Goal: Task Accomplishment & Management: Manage account settings

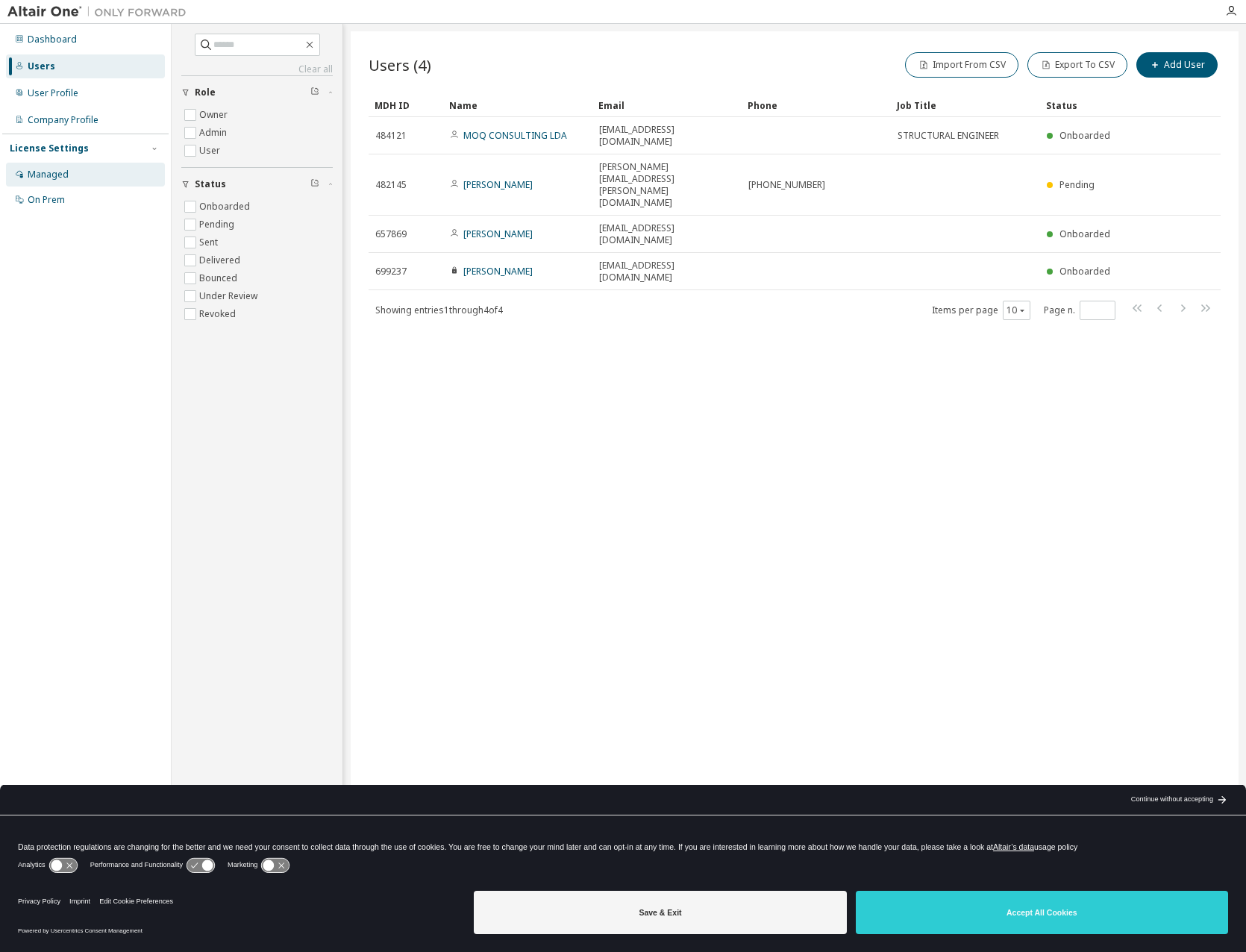
click at [55, 171] on div "Managed" at bounding box center [48, 175] width 41 height 12
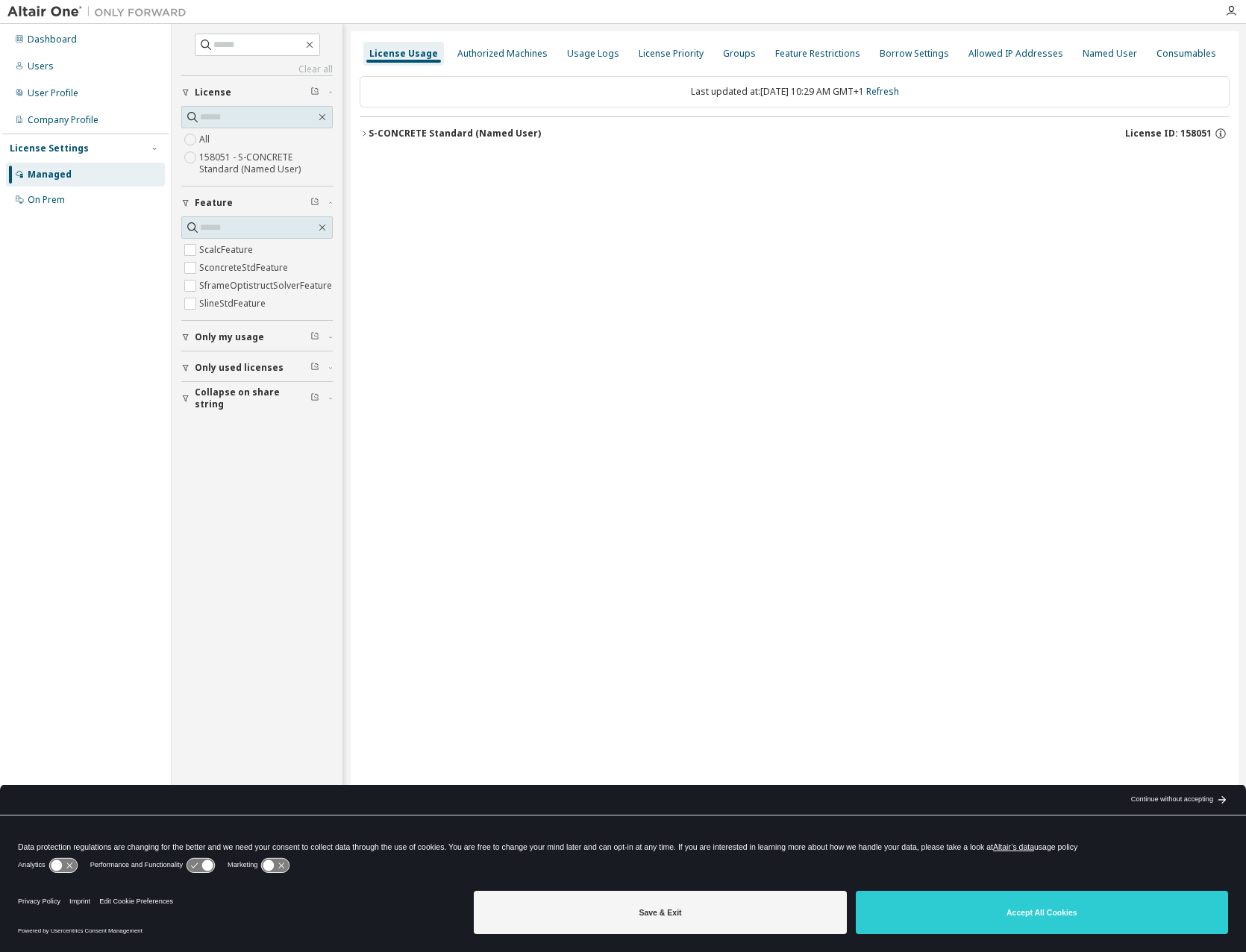
click at [366, 132] on icon "button" at bounding box center [364, 133] width 9 height 9
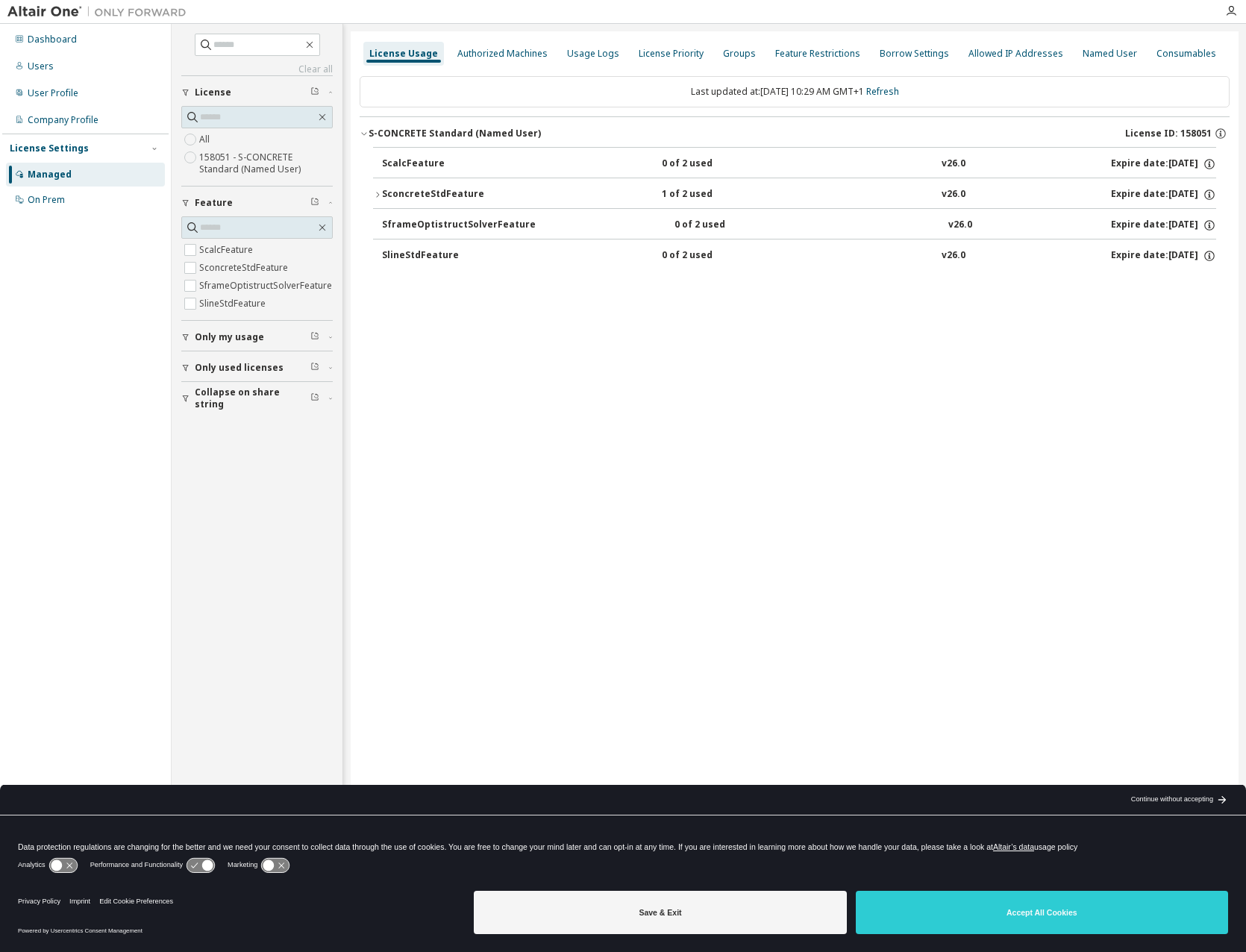
click at [376, 193] on icon "button" at bounding box center [377, 195] width 9 height 9
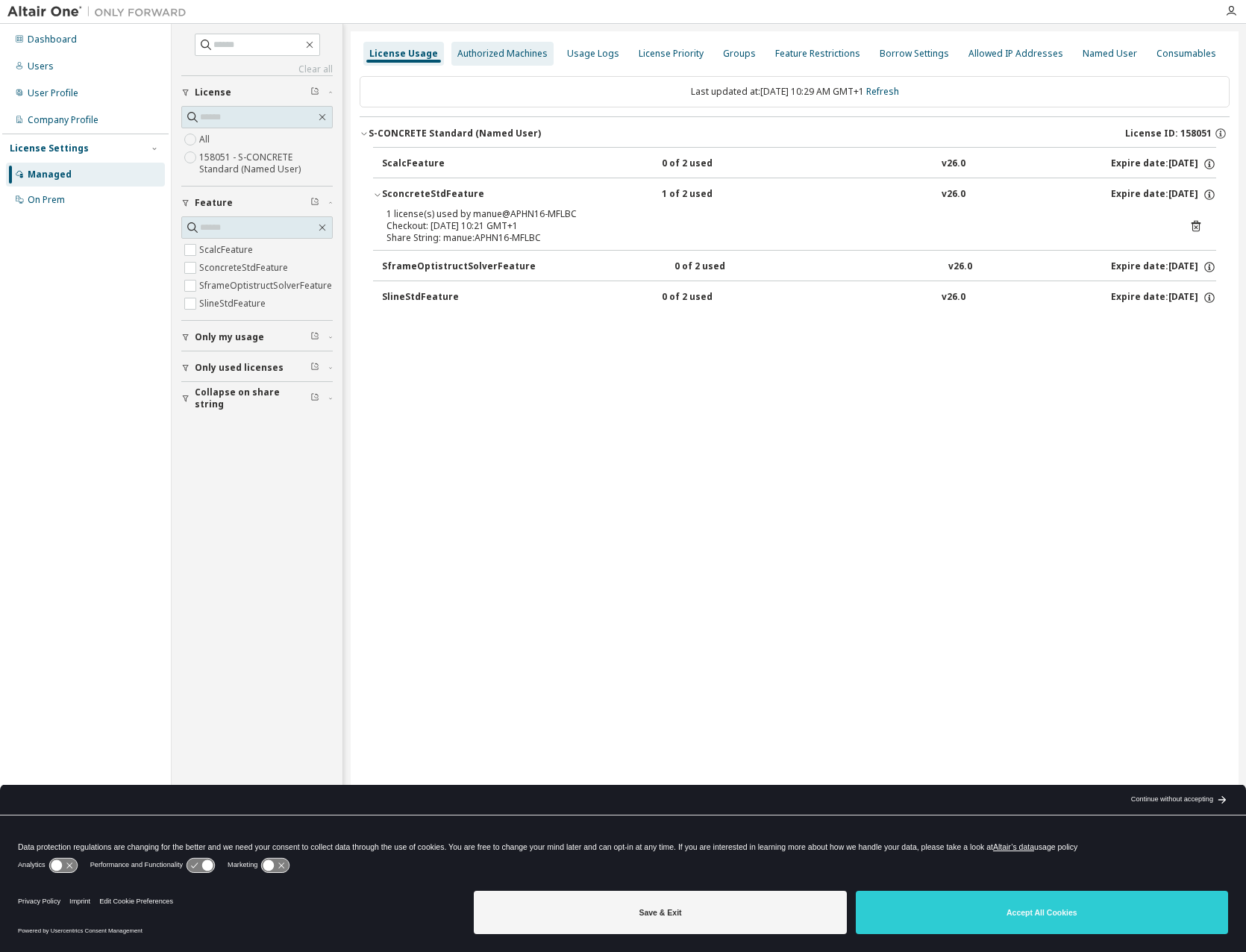
click at [488, 55] on div "Authorized Machines" at bounding box center [503, 54] width 90 height 12
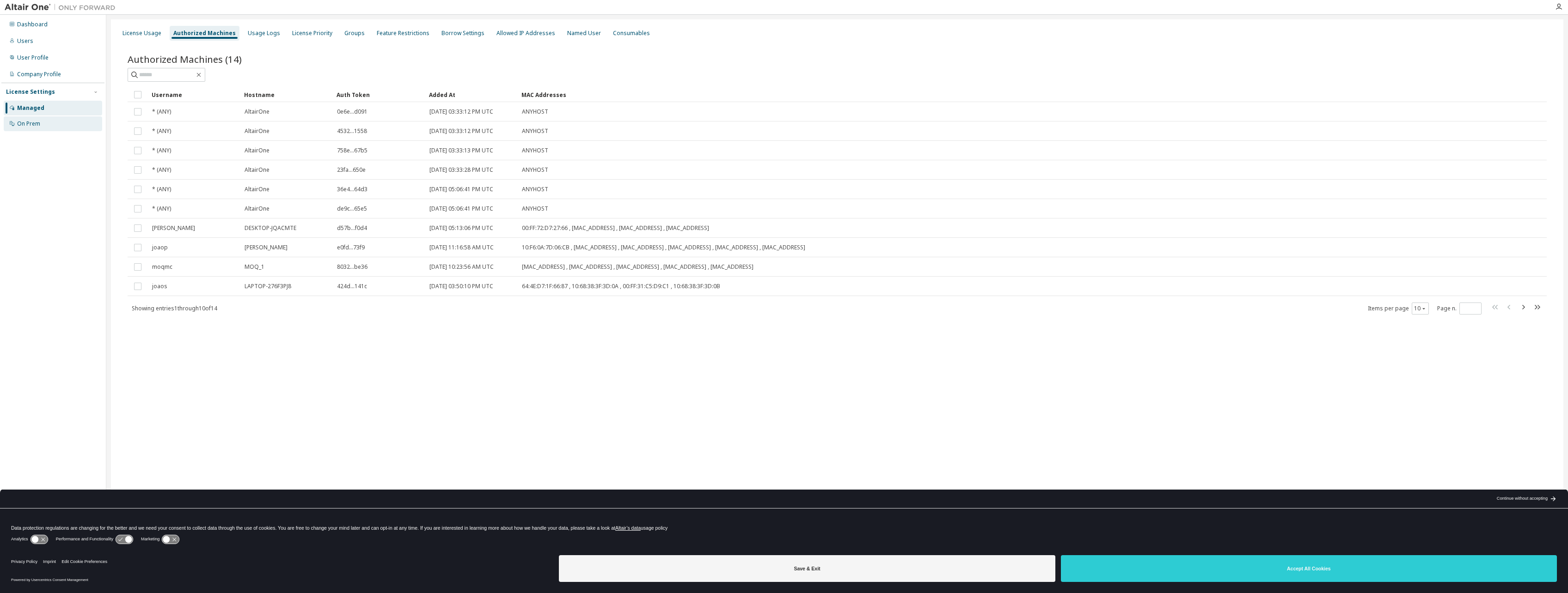
click at [38, 123] on div "On Prem" at bounding box center [29, 123] width 23 height 7
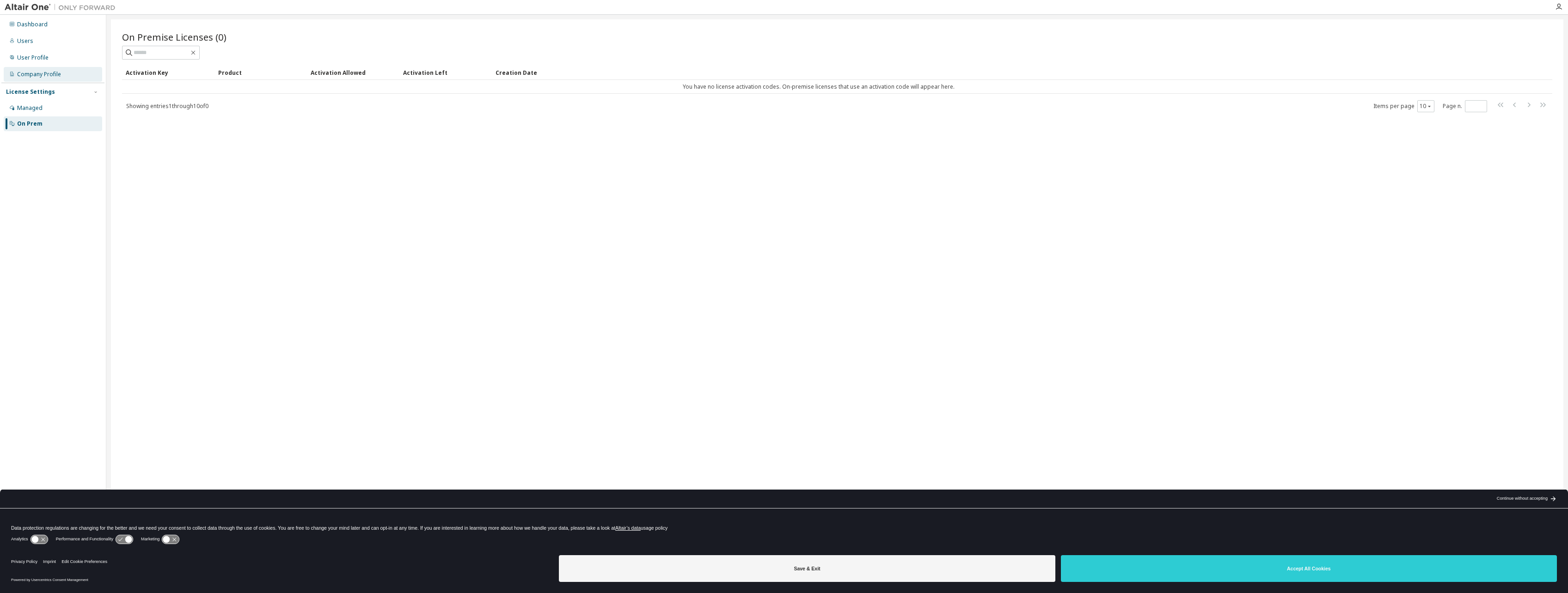
click at [51, 74] on div "Company Profile" at bounding box center [39, 74] width 44 height 7
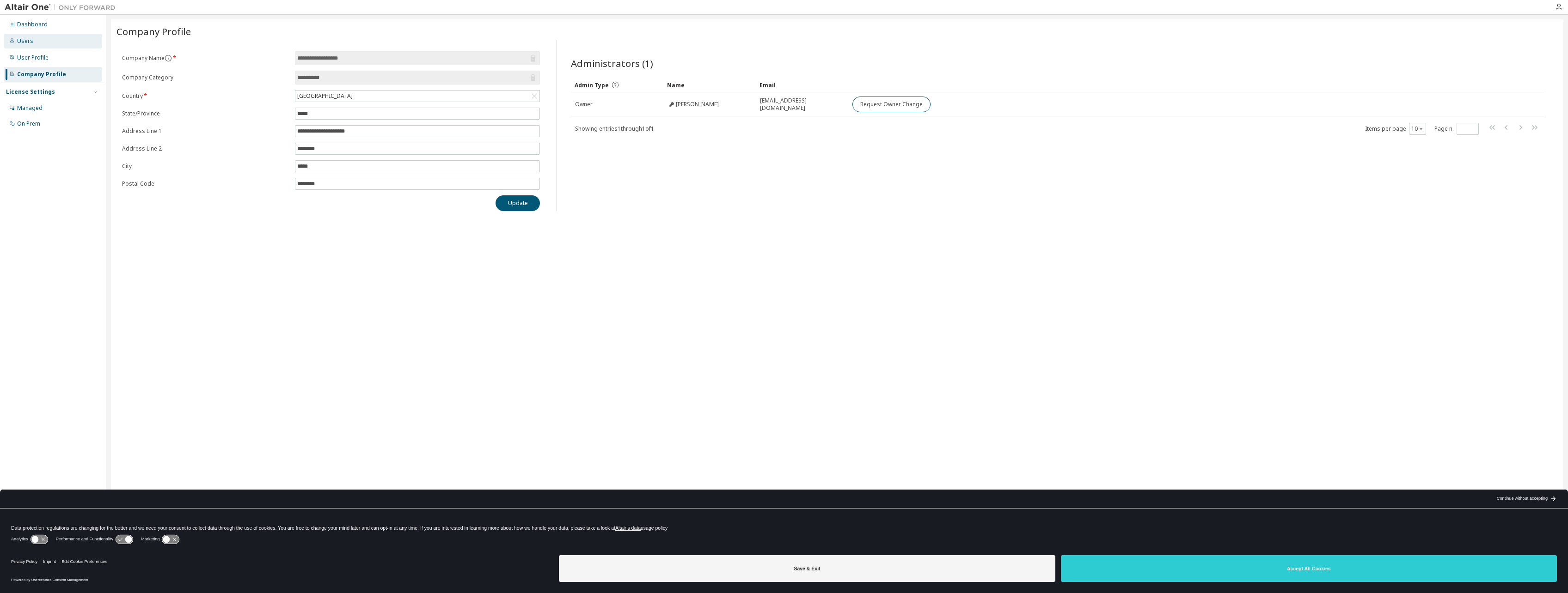
click at [37, 40] on div "Users" at bounding box center [53, 41] width 99 height 15
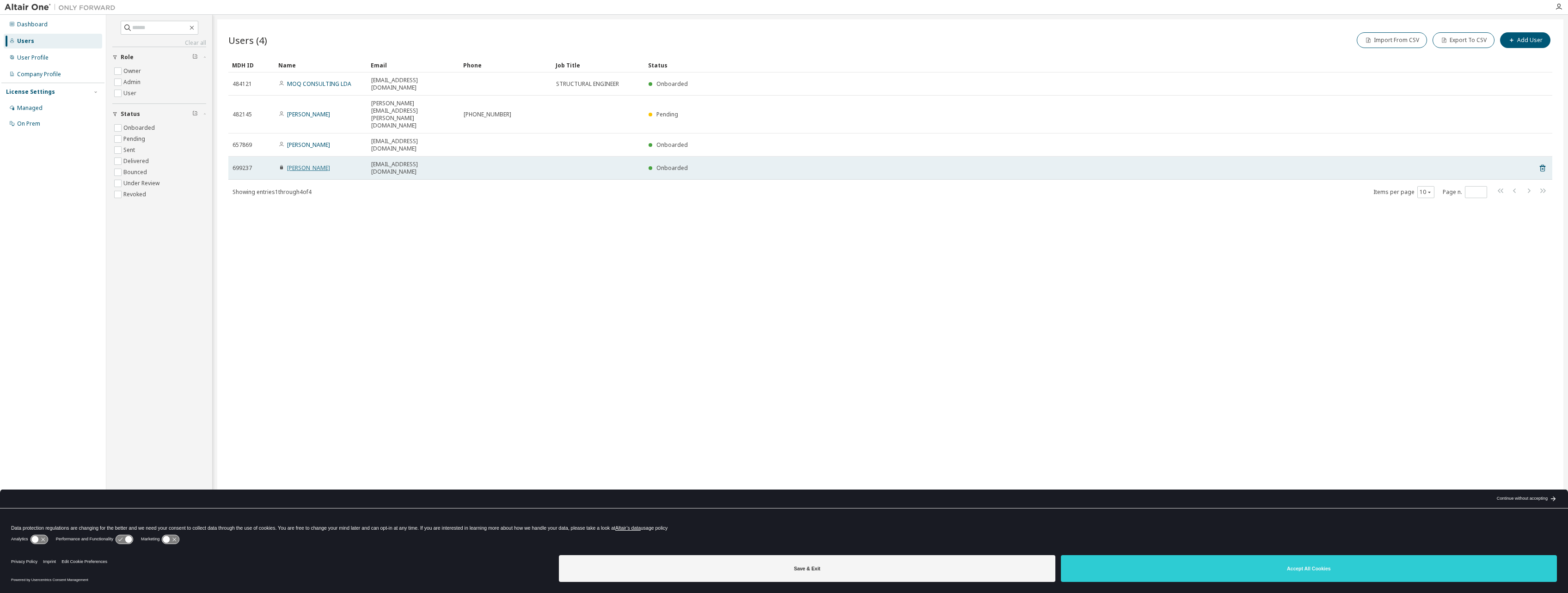
click at [309, 164] on link "Joao Primavera" at bounding box center [309, 168] width 43 height 8
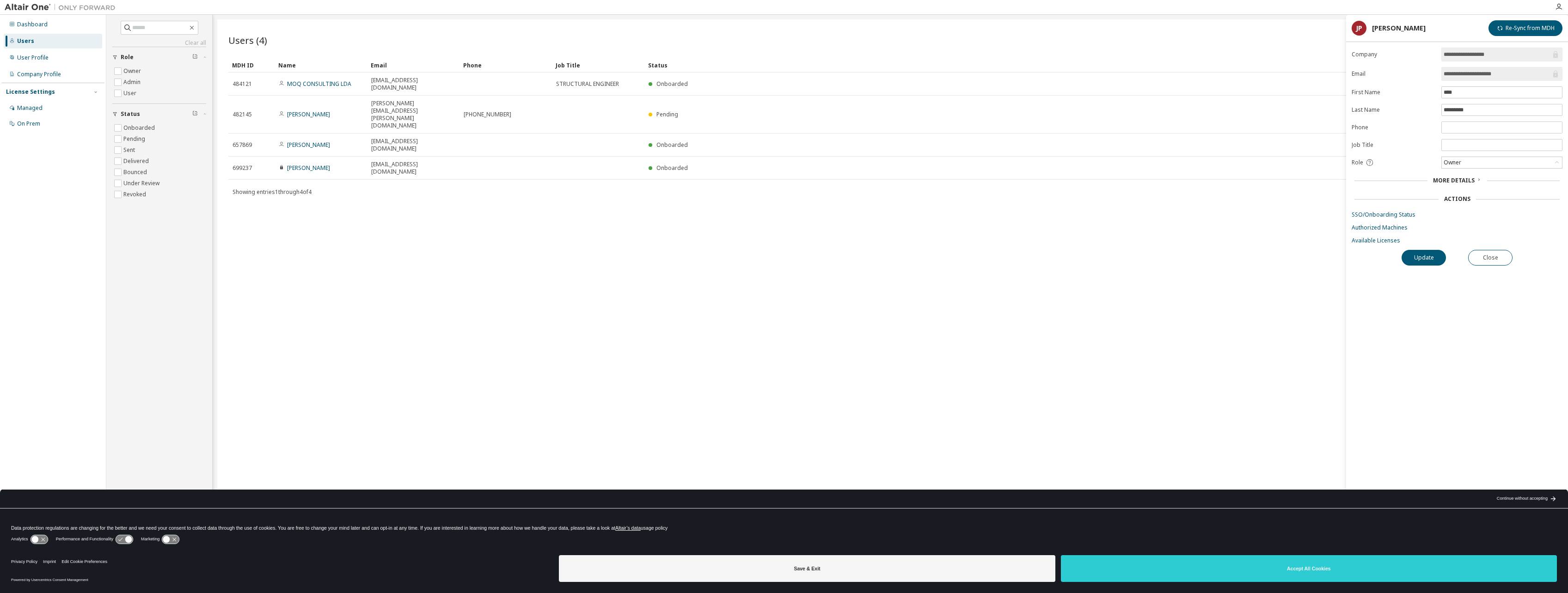
click at [771, 181] on span "More Details" at bounding box center [1454, 180] width 41 height 8
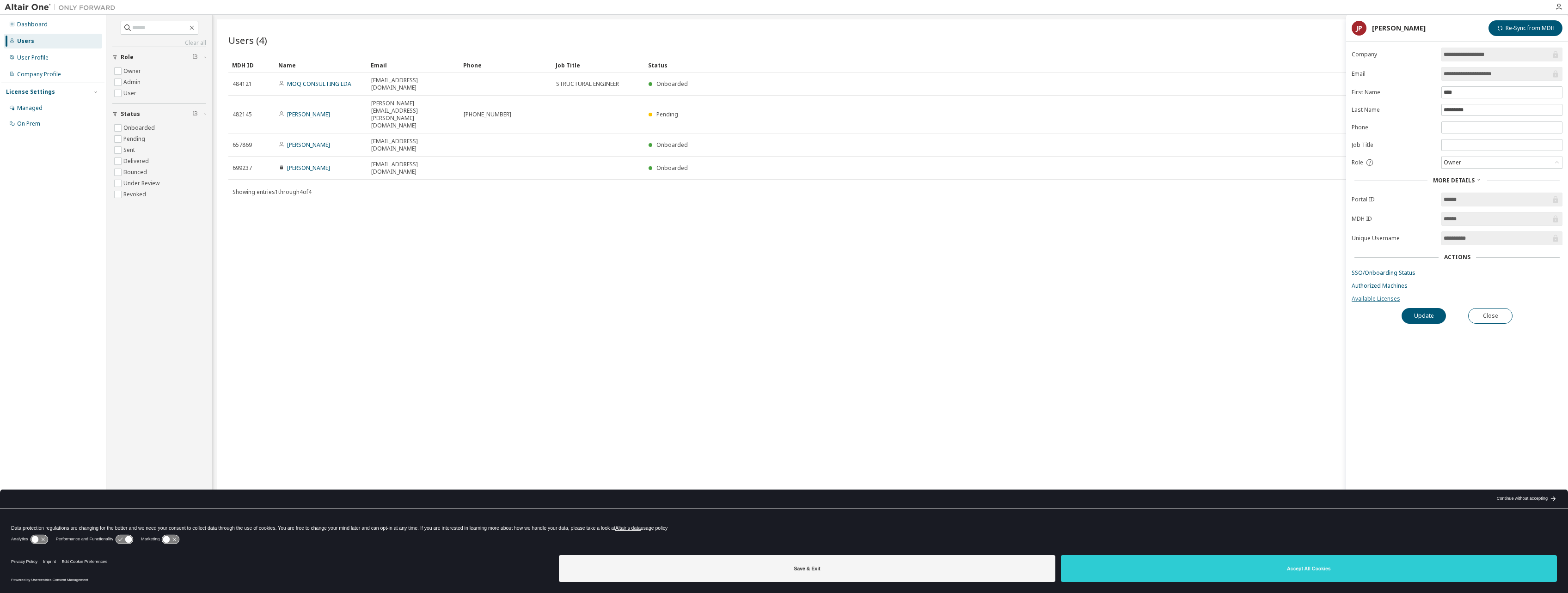
click at [771, 297] on link "Available Licenses" at bounding box center [1457, 299] width 211 height 7
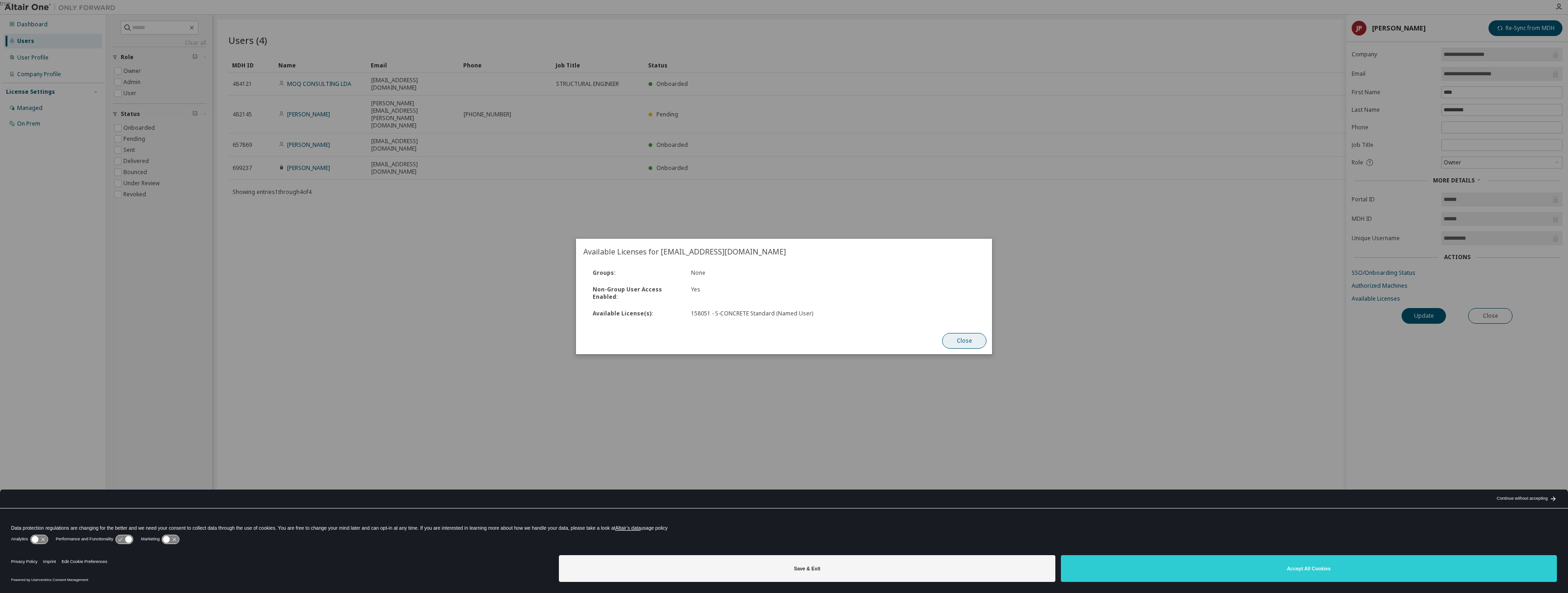
click at [771, 341] on button "Close" at bounding box center [964, 341] width 44 height 16
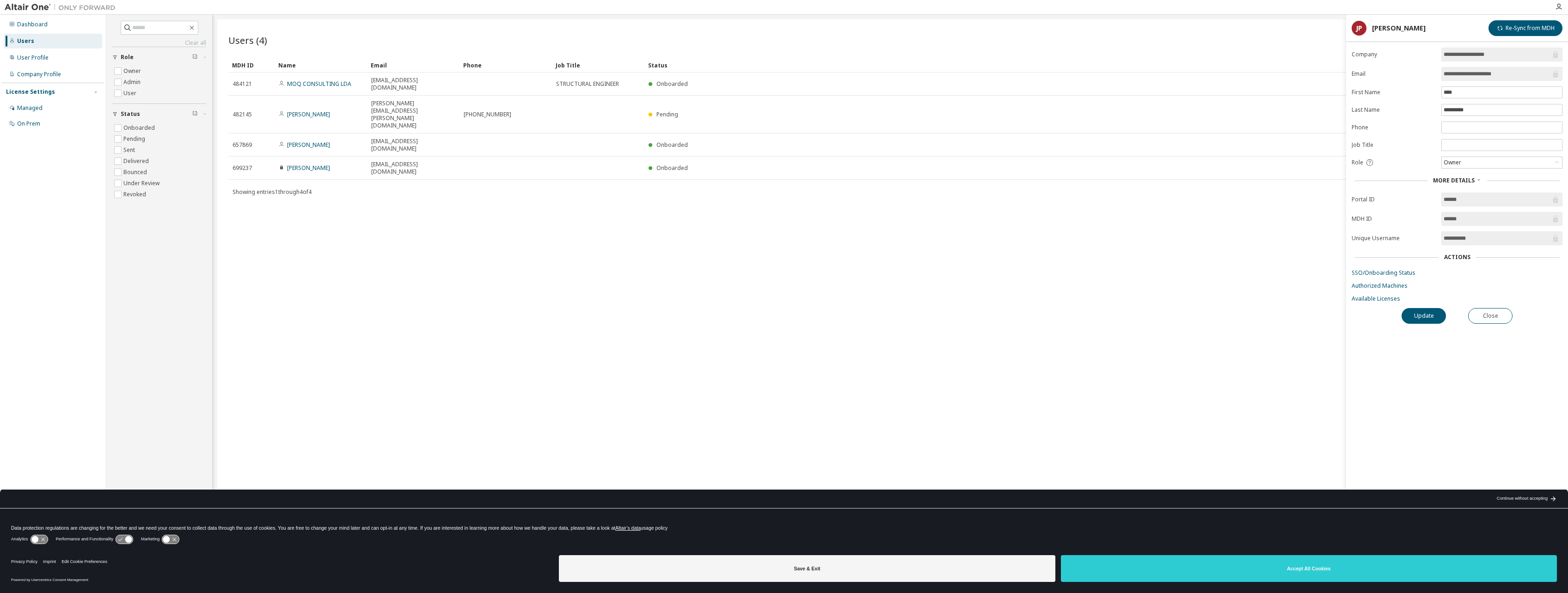
click at [585, 218] on div "Users (4) Import From CSV Export To CSV Add User Clear Load Save Save As Field …" at bounding box center [890, 291] width 1346 height 543
click at [145, 94] on span "User" at bounding box center [159, 93] width 94 height 11
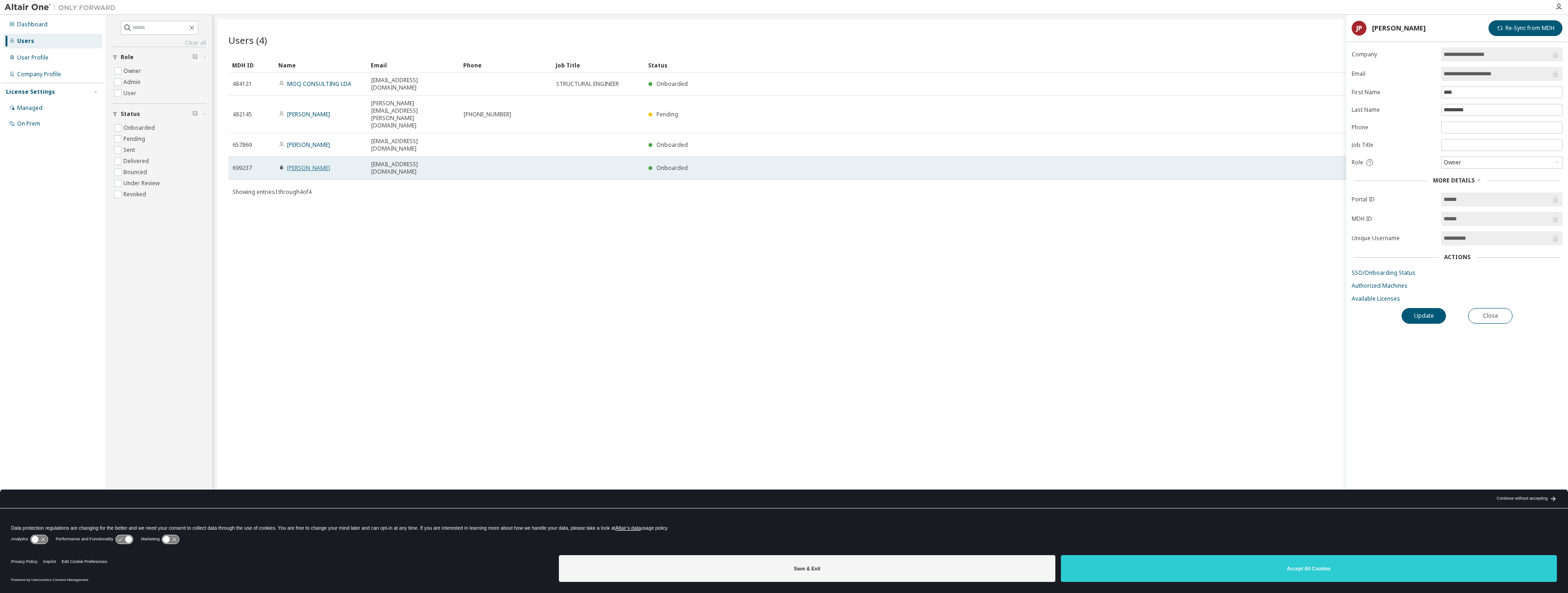
click at [303, 164] on link "Joao Primavera" at bounding box center [309, 168] width 43 height 8
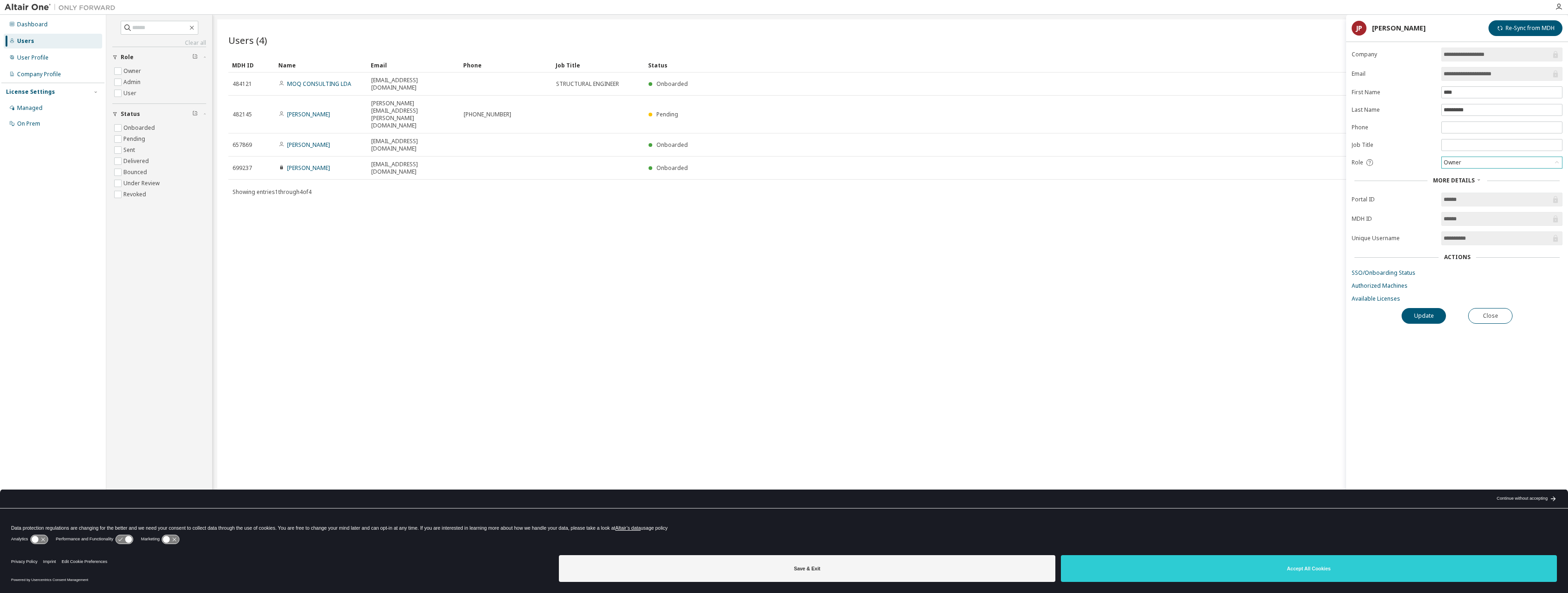
click at [771, 165] on div "Owner" at bounding box center [1502, 162] width 120 height 11
click at [771, 193] on li "User" at bounding box center [1501, 199] width 118 height 12
click at [771, 161] on div "User" at bounding box center [1502, 162] width 120 height 11
click at [771, 172] on li "Admin" at bounding box center [1501, 175] width 118 height 12
click at [771, 317] on button "Update" at bounding box center [1424, 316] width 44 height 16
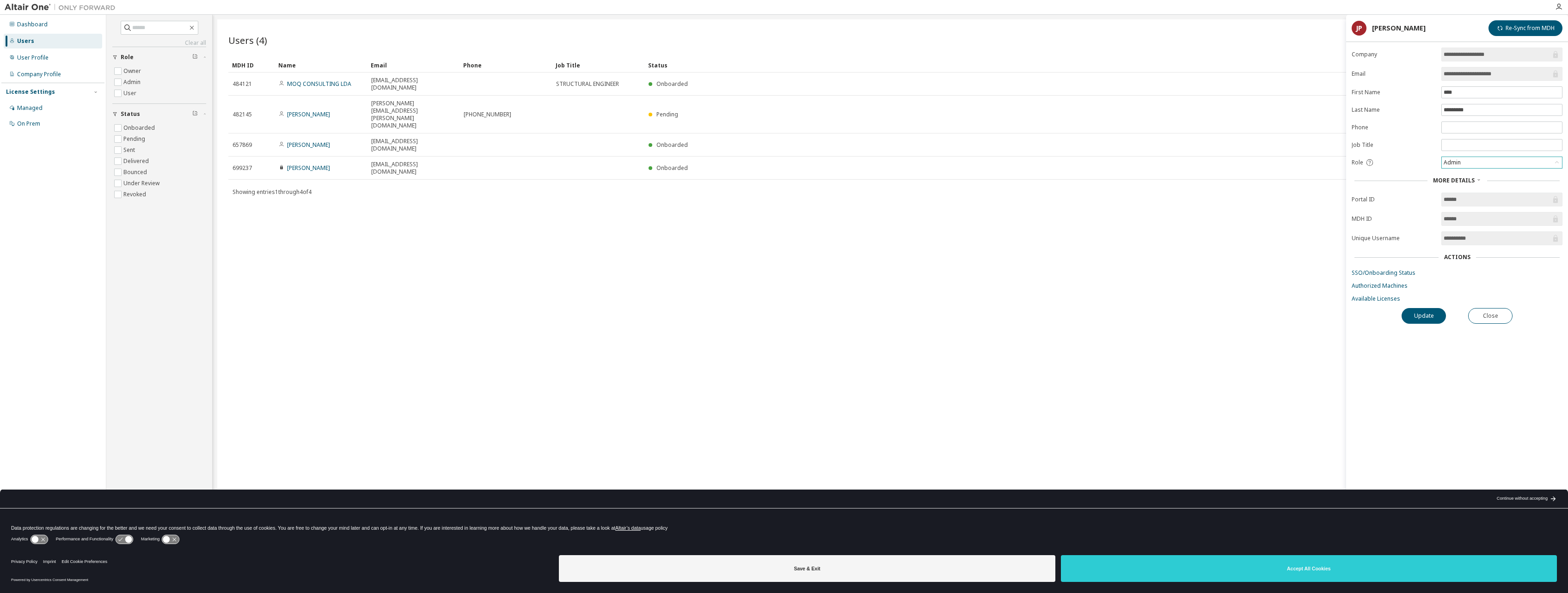
click at [771, 226] on div "Users (4) Import From CSV Export To CSV Add User Clear Load Save Save As Field …" at bounding box center [890, 291] width 1346 height 543
click at [771, 319] on button "Close" at bounding box center [1490, 316] width 44 height 16
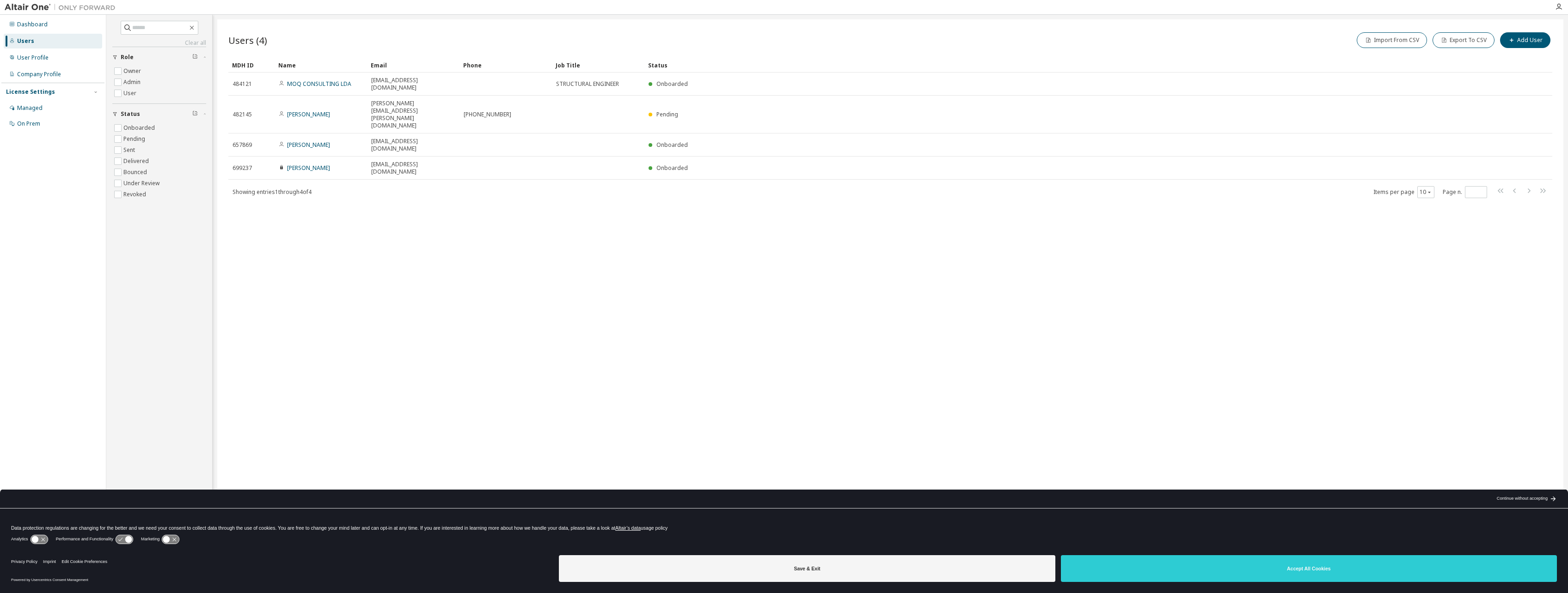
click at [771, 28] on div "Users (4) Import From CSV Export To CSV Add User Clear Load Save Save As Field …" at bounding box center [890, 291] width 1346 height 543
click at [771, 38] on button "Add User" at bounding box center [1525, 40] width 51 height 16
click at [771, 29] on icon "button" at bounding box center [1553, 30] width 7 height 7
click at [29, 26] on div "Dashboard" at bounding box center [32, 24] width 30 height 7
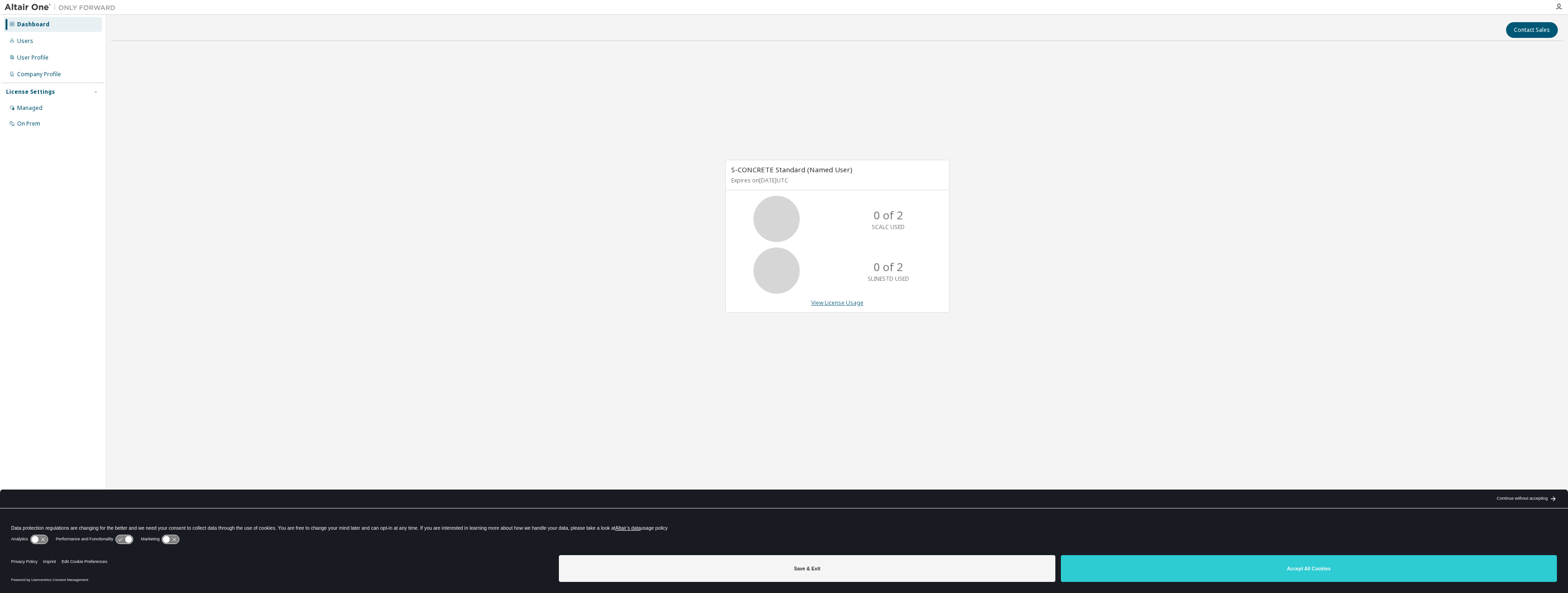
click at [771, 304] on link "View License Usage" at bounding box center [838, 302] width 52 height 8
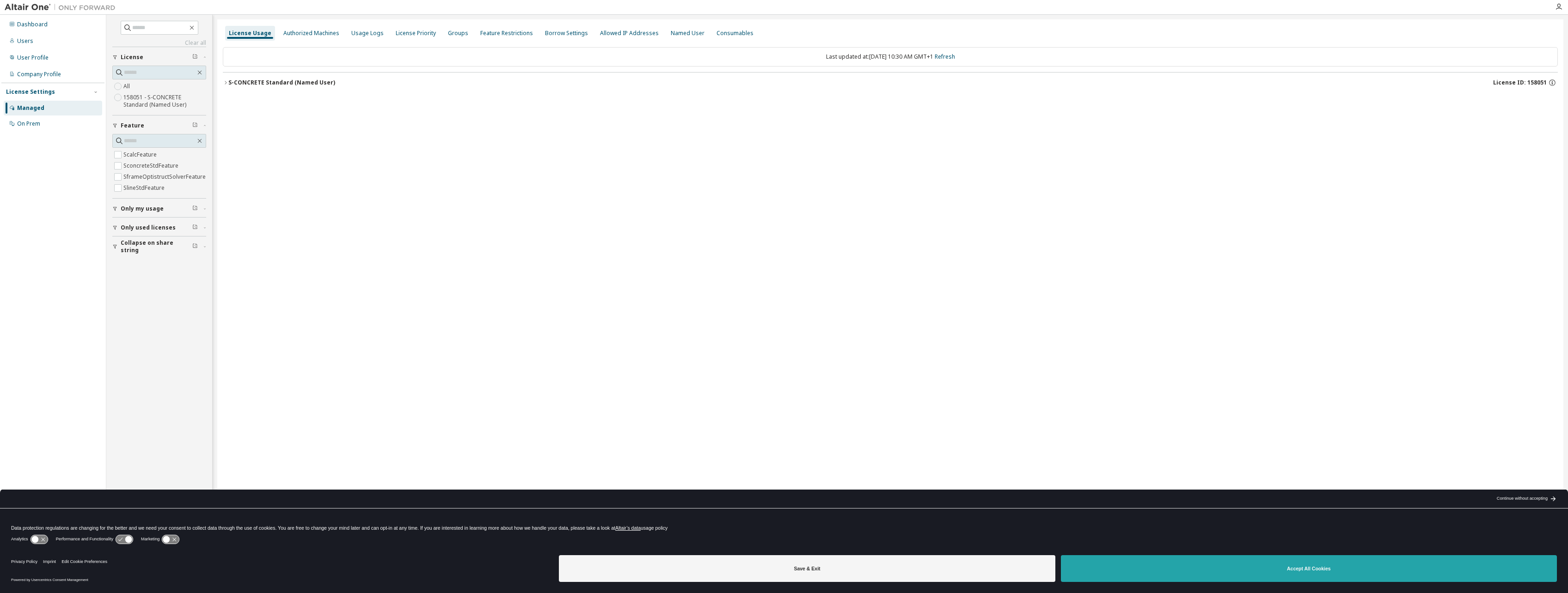
click at [771, 569] on button "Accept All Cookies" at bounding box center [1309, 569] width 496 height 27
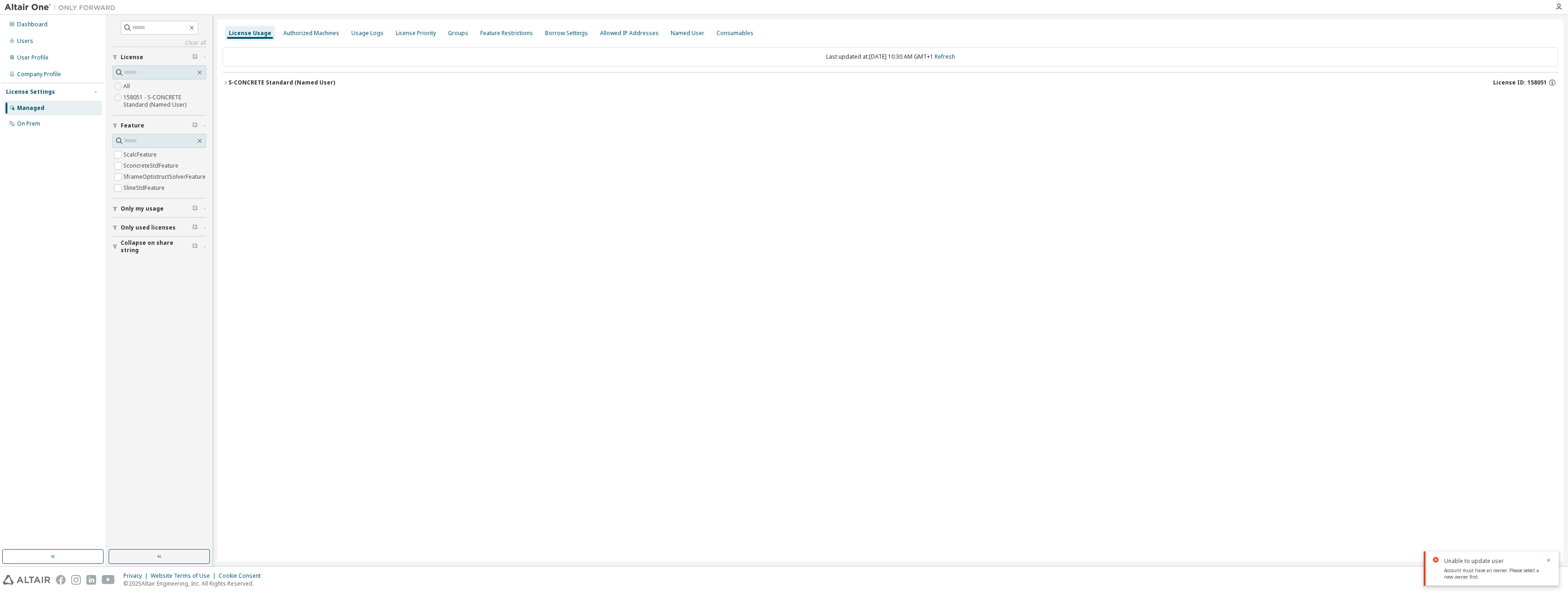
click at [228, 83] on icon "button" at bounding box center [225, 82] width 5 height 5
click at [236, 122] on icon "button" at bounding box center [234, 120] width 5 height 5
click at [222, 81] on div "License Usage Authorized Machines Usage Logs License Priority Groups Feature Re…" at bounding box center [890, 291] width 1346 height 543
click at [222, 81] on div "License Usage Authorized Machines Usage Logs License Priority Groups Feature Re…" at bounding box center [890, 291] width 1346 height 543
click at [224, 81] on icon "button" at bounding box center [225, 82] width 5 height 5
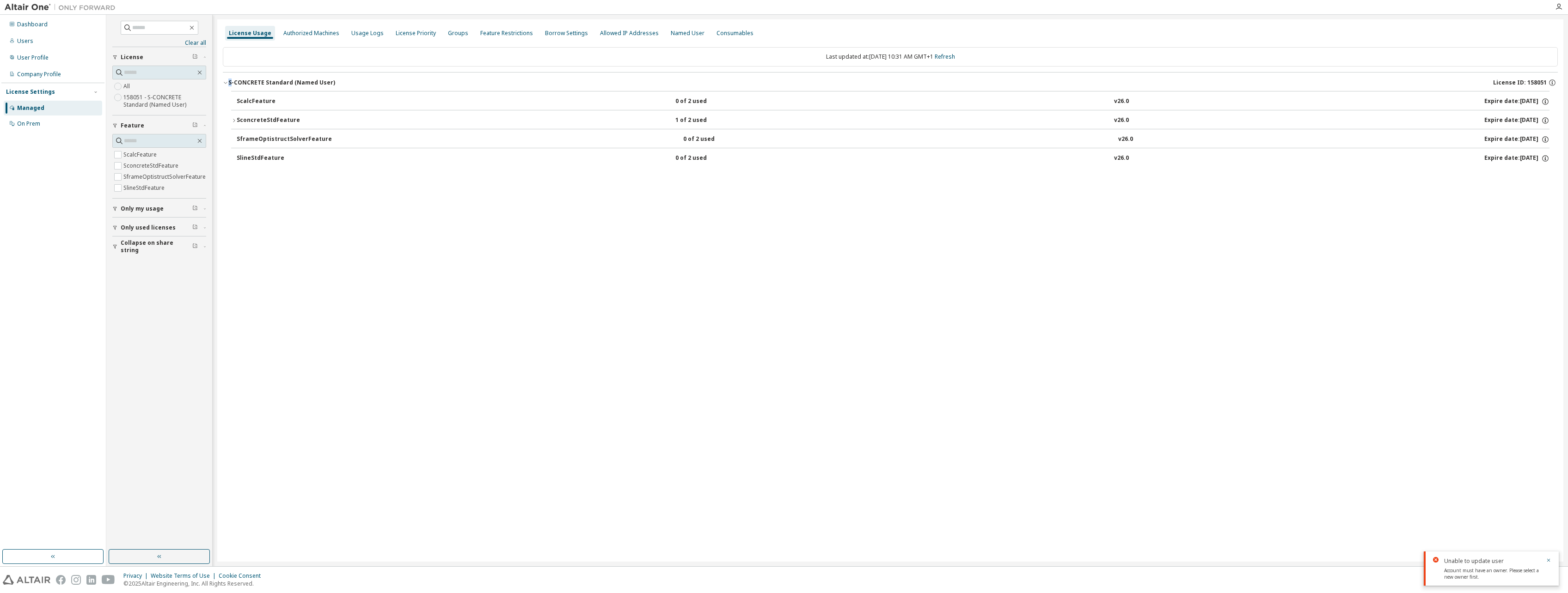
click at [236, 120] on icon "button" at bounding box center [234, 120] width 5 height 5
click at [331, 136] on div "Checkout: 2025-10-02 10:21 GMT+1" at bounding box center [879, 140] width 1279 height 7
click at [351, 32] on div "Usage Logs" at bounding box center [367, 33] width 32 height 7
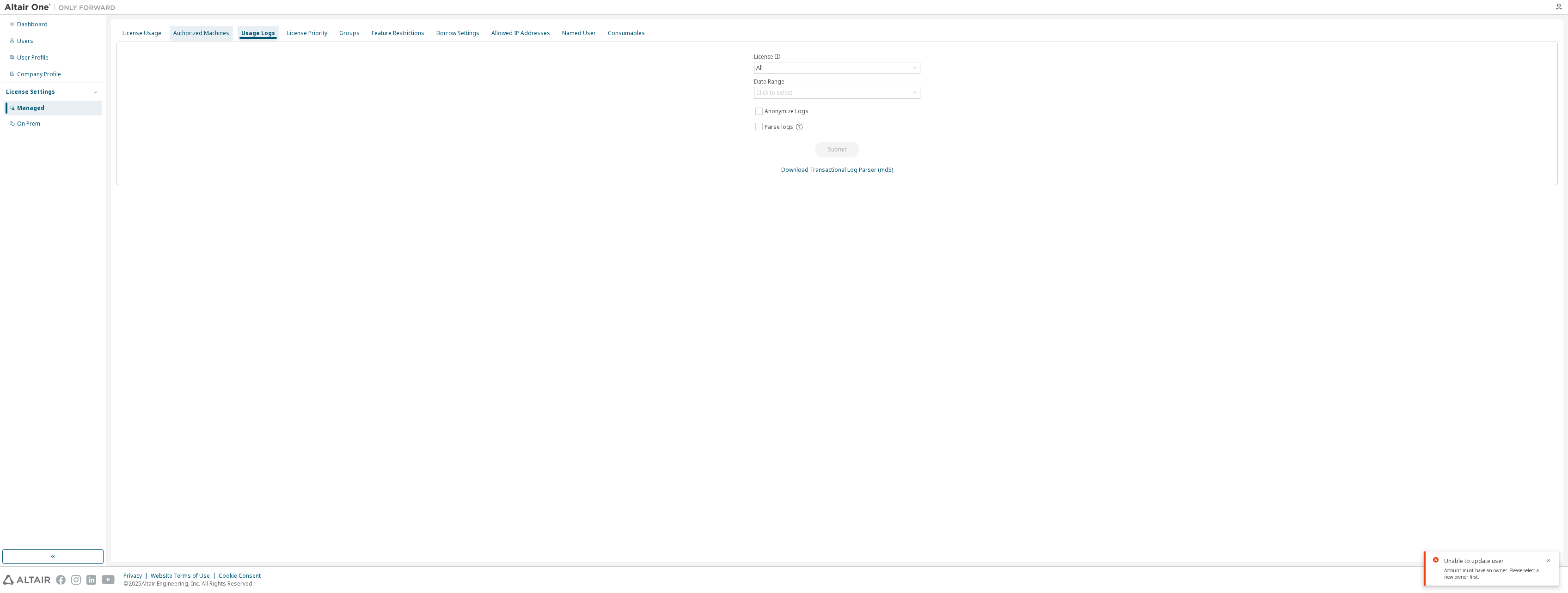
click at [209, 35] on div "Authorized Machines" at bounding box center [201, 33] width 56 height 7
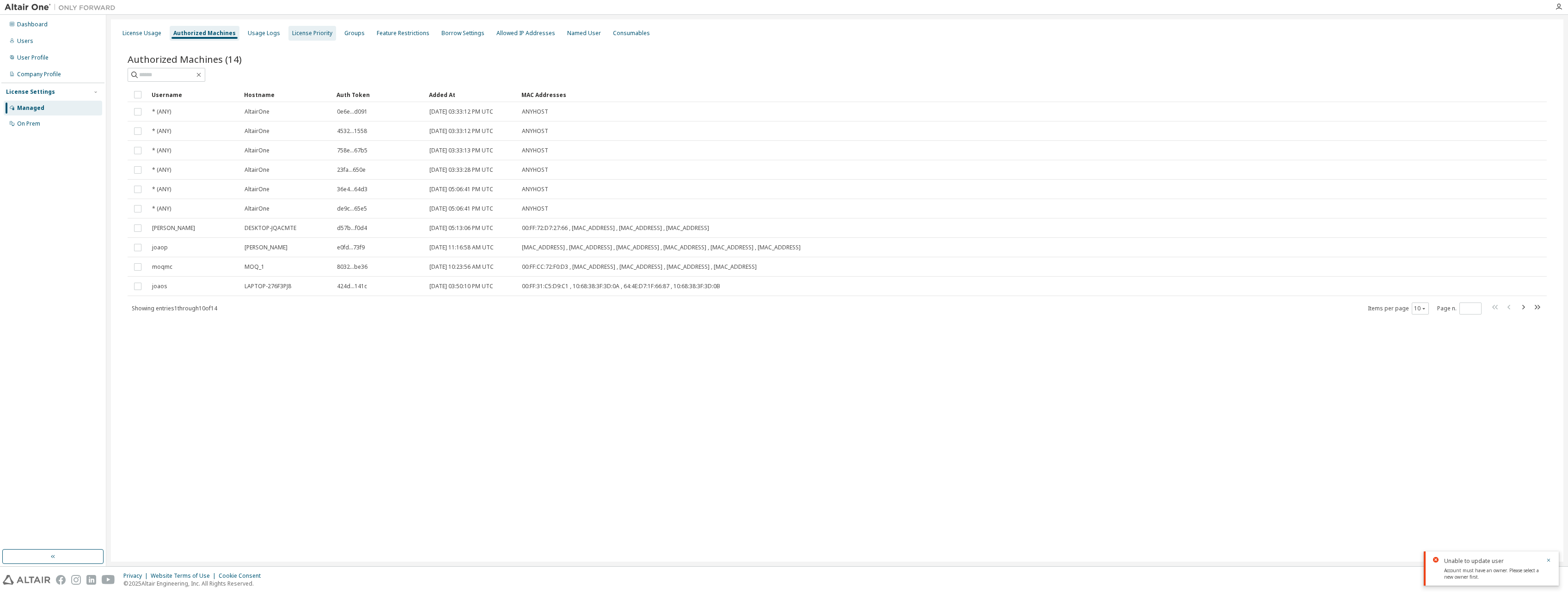
click at [305, 32] on div "License Priority" at bounding box center [312, 33] width 40 height 7
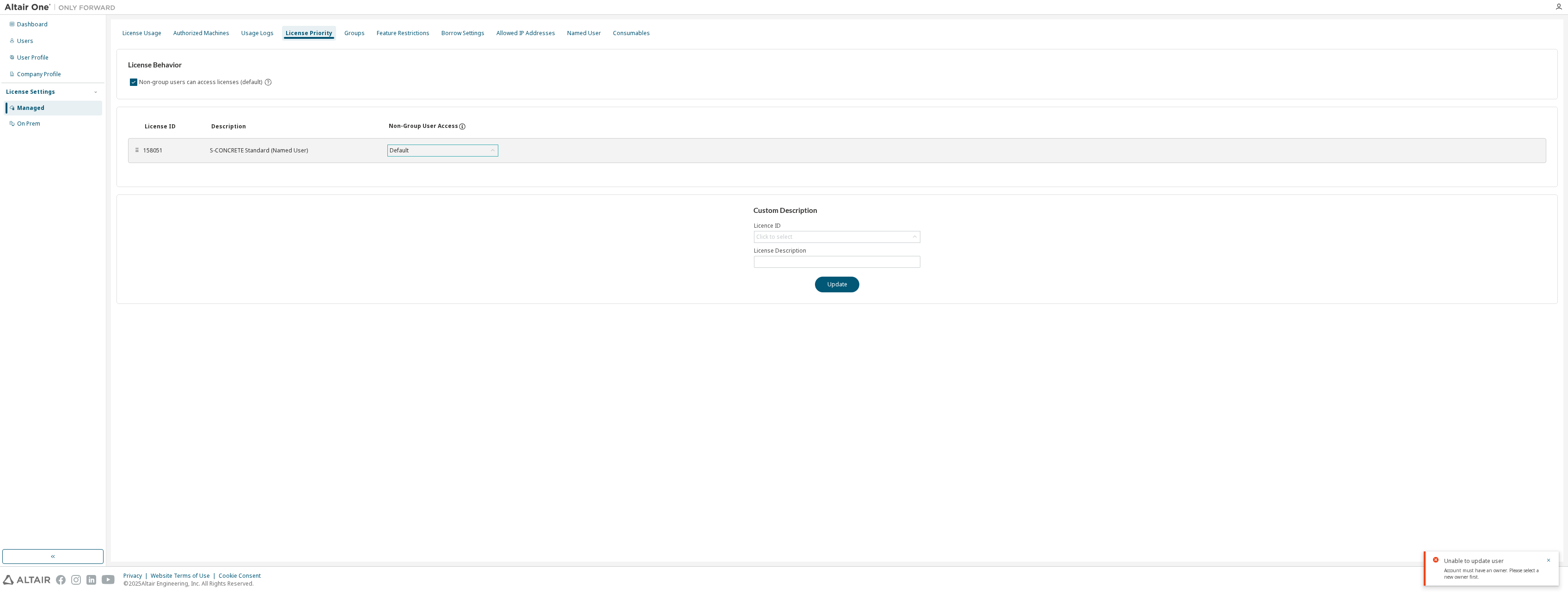
click at [477, 148] on div "Default" at bounding box center [443, 150] width 110 height 11
click at [477, 147] on div "Default" at bounding box center [443, 150] width 110 height 11
click at [345, 34] on div "Groups" at bounding box center [354, 33] width 20 height 7
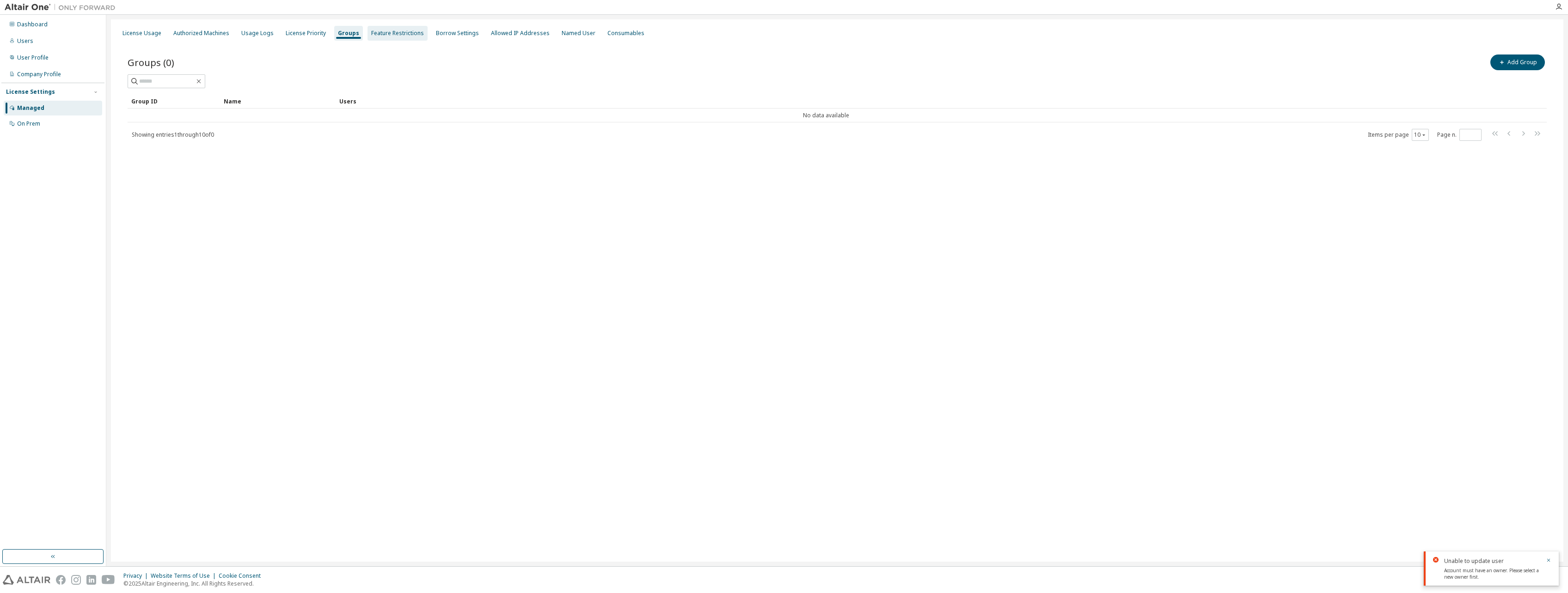
click at [381, 28] on div "Feature Restrictions" at bounding box center [397, 33] width 60 height 15
click at [453, 38] on div "Borrow Settings" at bounding box center [465, 33] width 51 height 15
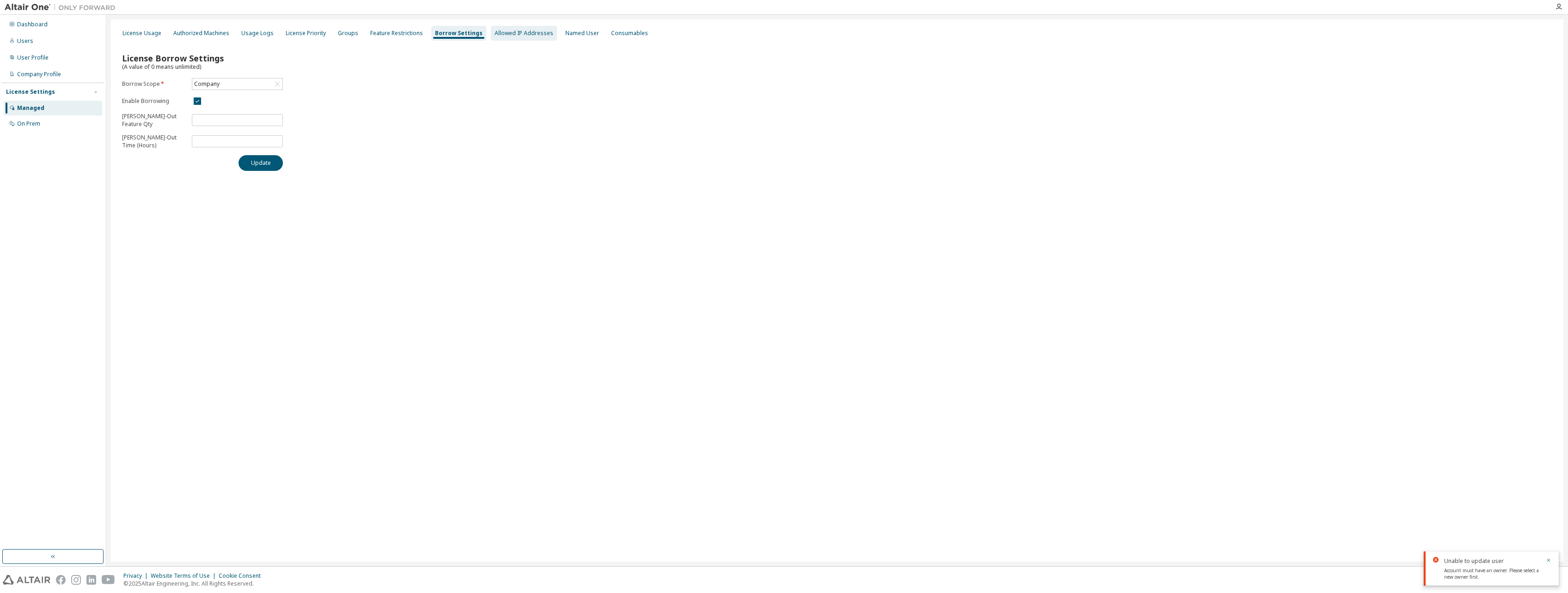
click at [498, 35] on div "Allowed IP Addresses" at bounding box center [524, 33] width 58 height 7
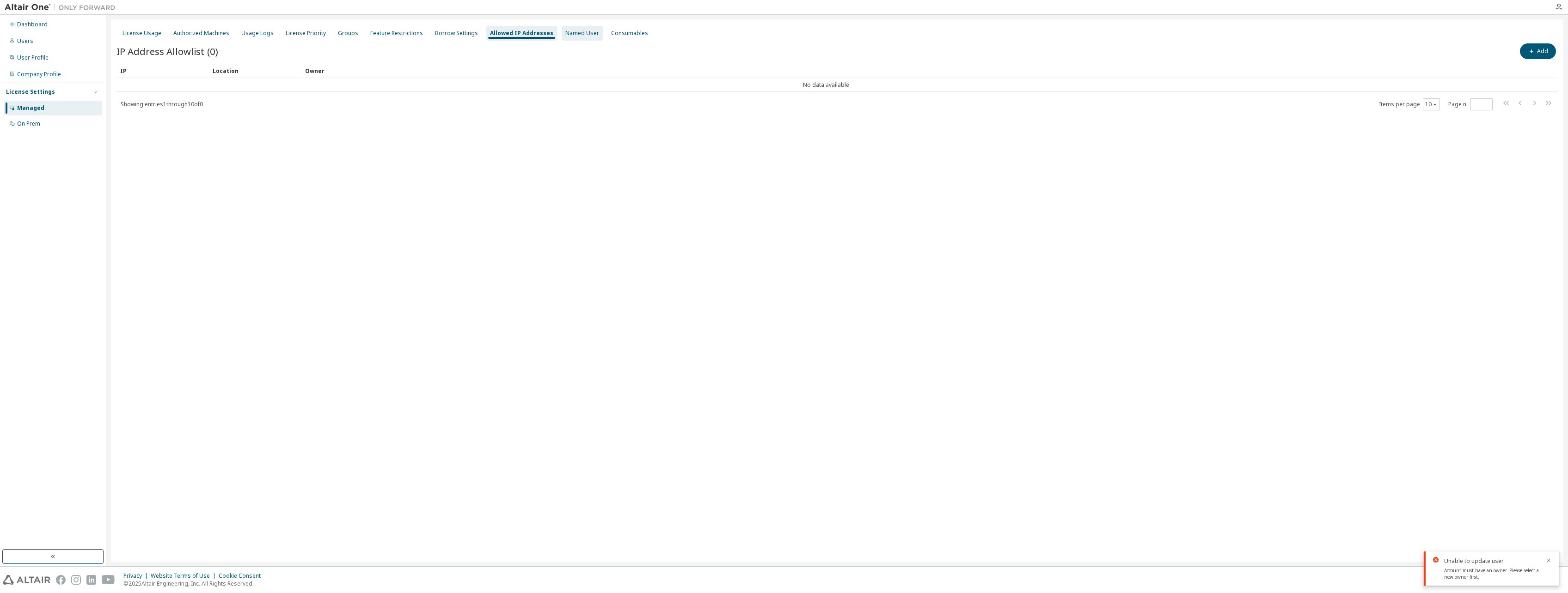
click at [565, 35] on div "Named User" at bounding box center [582, 33] width 33 height 7
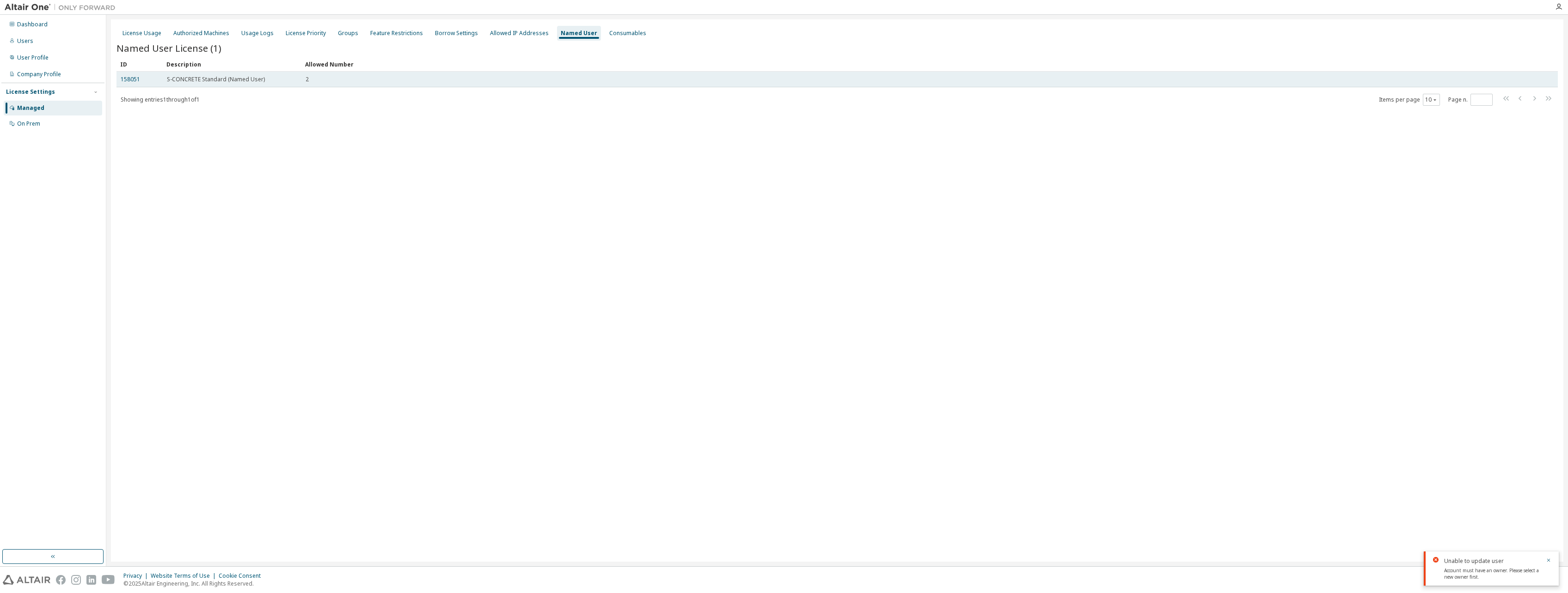
click at [307, 77] on span "2" at bounding box center [307, 80] width 3 height 7
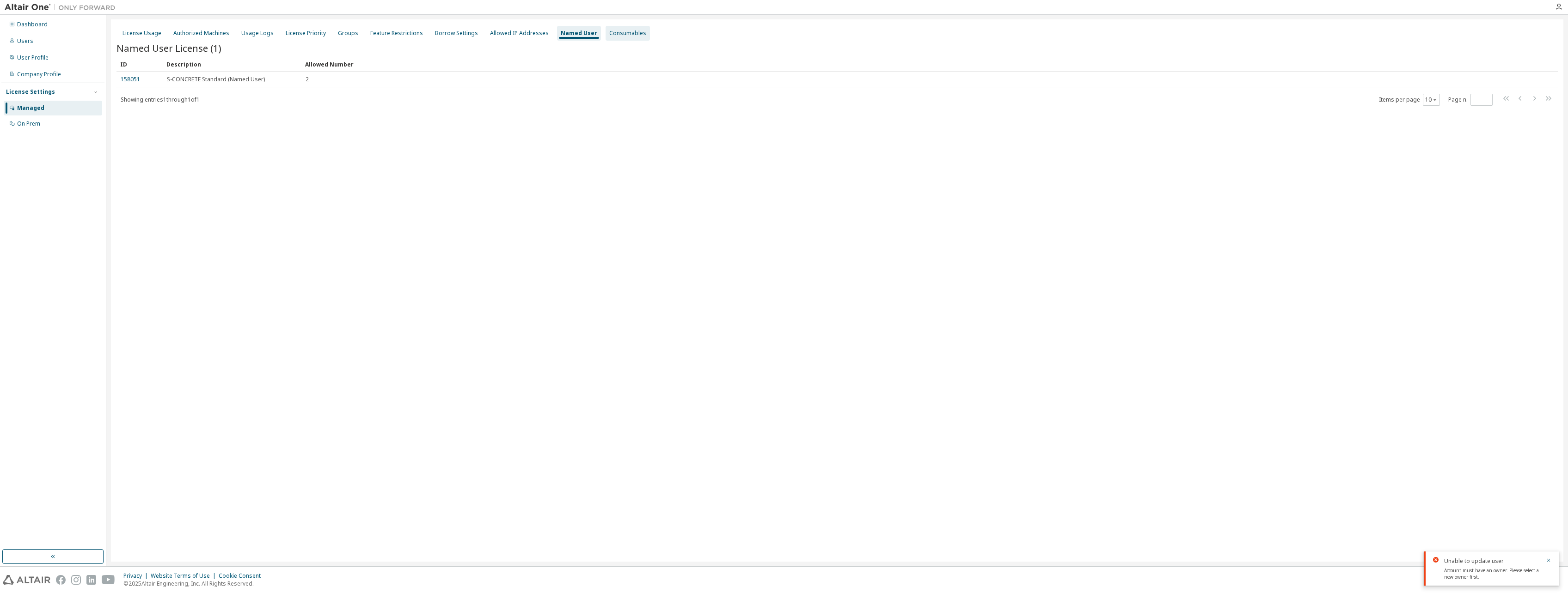
click at [609, 36] on div "Consumables" at bounding box center [628, 33] width 37 height 7
click at [35, 101] on div "Managed" at bounding box center [53, 108] width 99 height 15
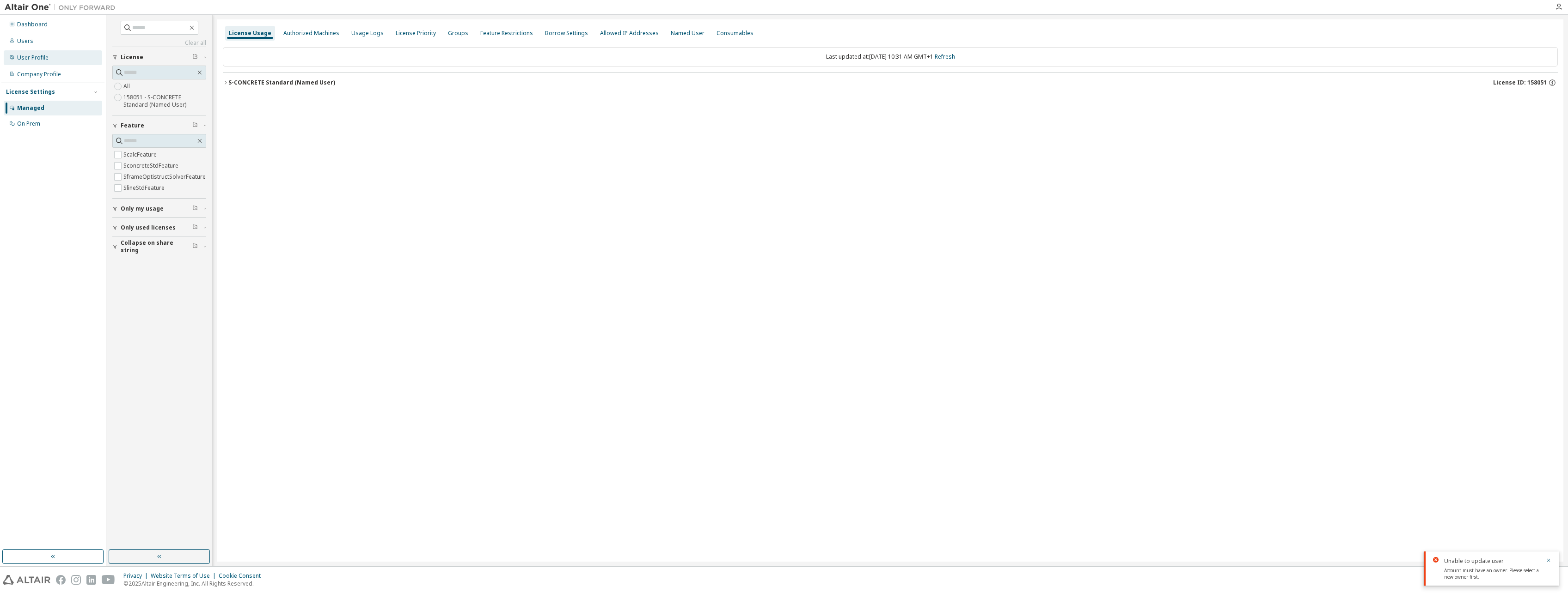
click at [51, 60] on div "User Profile" at bounding box center [53, 58] width 99 height 15
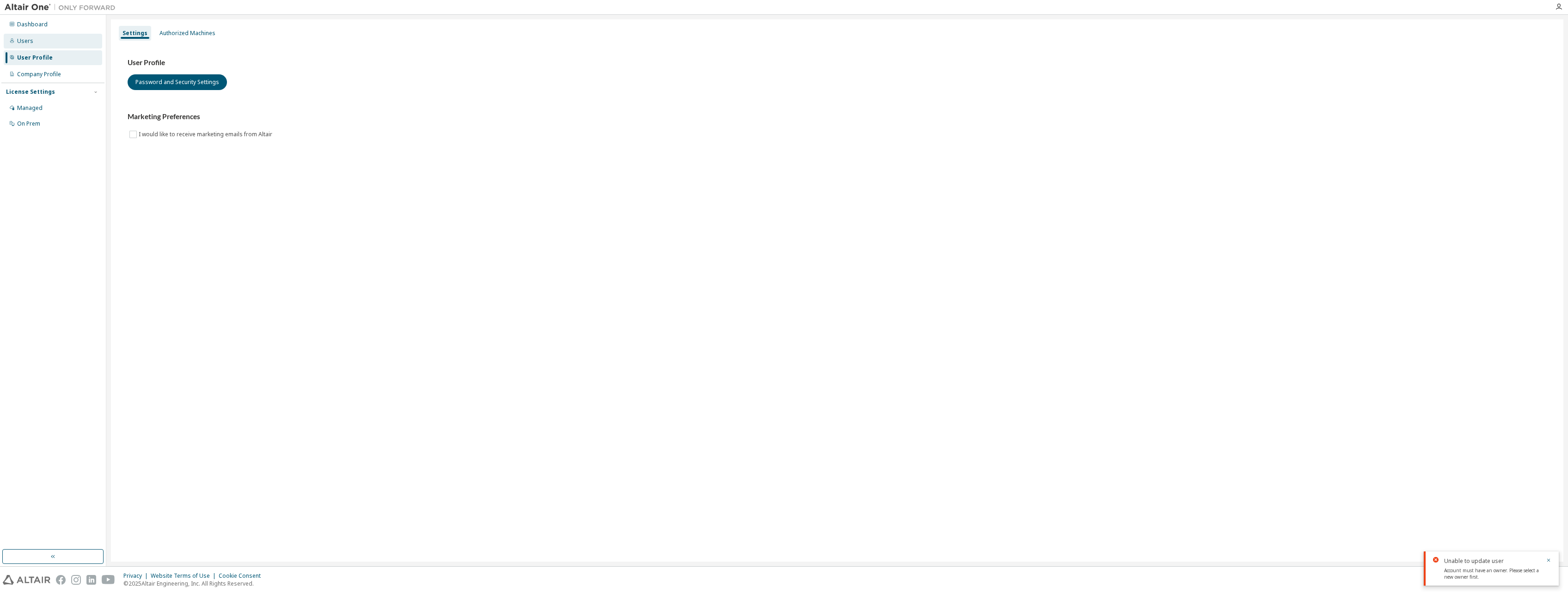
click at [28, 42] on div "Users" at bounding box center [25, 41] width 16 height 7
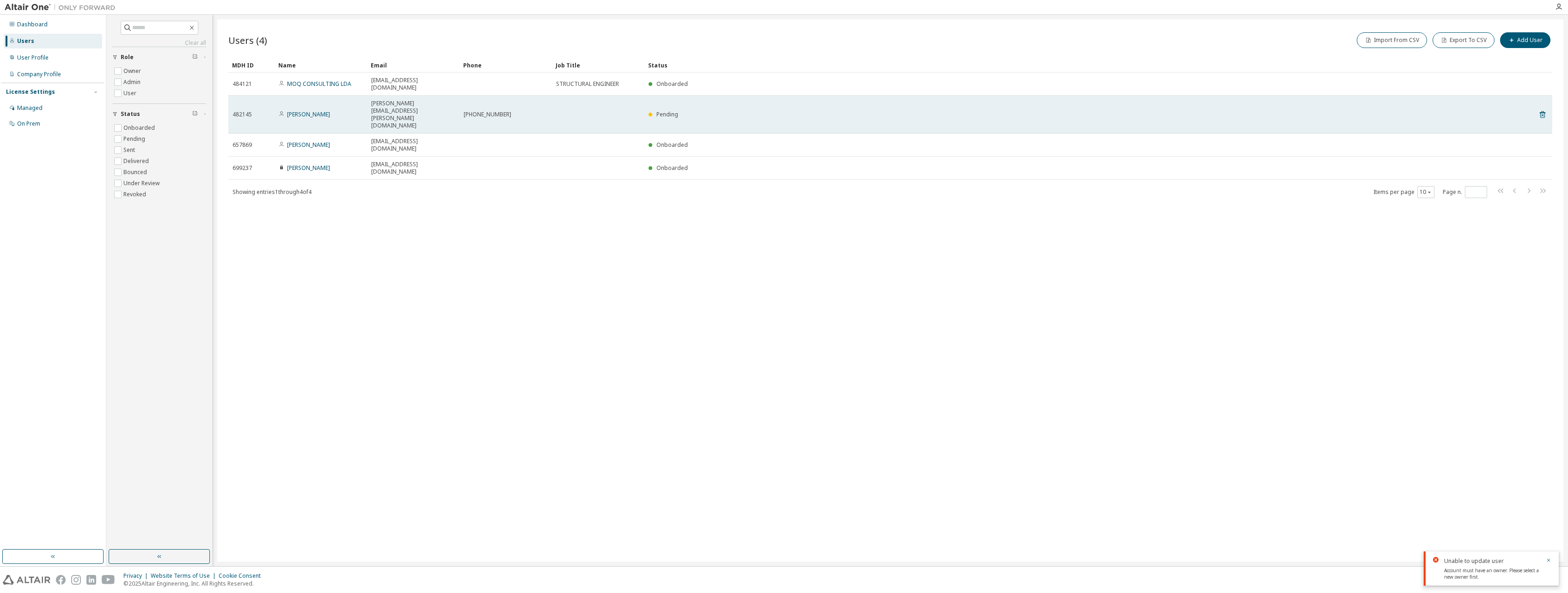
click at [559, 95] on td at bounding box center [598, 114] width 93 height 38
click at [323, 111] on link "Manuel Cardoso" at bounding box center [309, 114] width 43 height 8
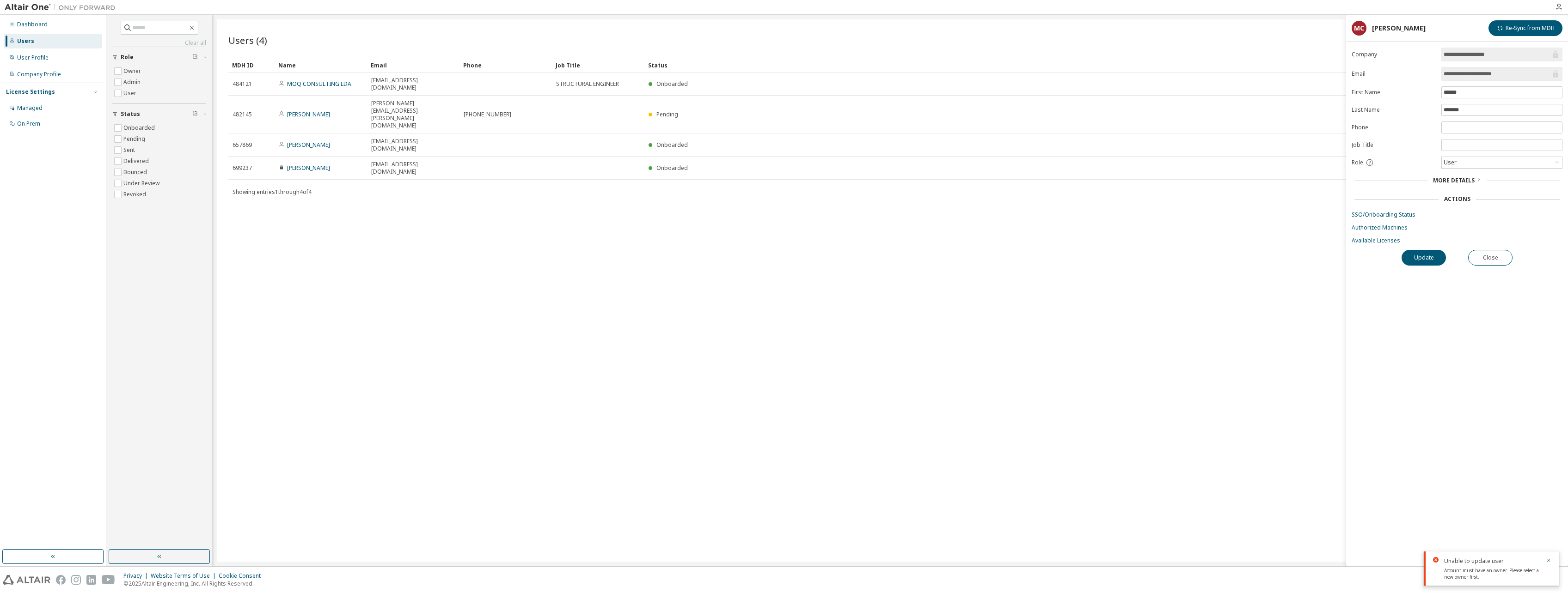
click at [771, 198] on div "Actions" at bounding box center [1457, 199] width 26 height 7
click at [771, 183] on span "More Details" at bounding box center [1454, 180] width 41 height 8
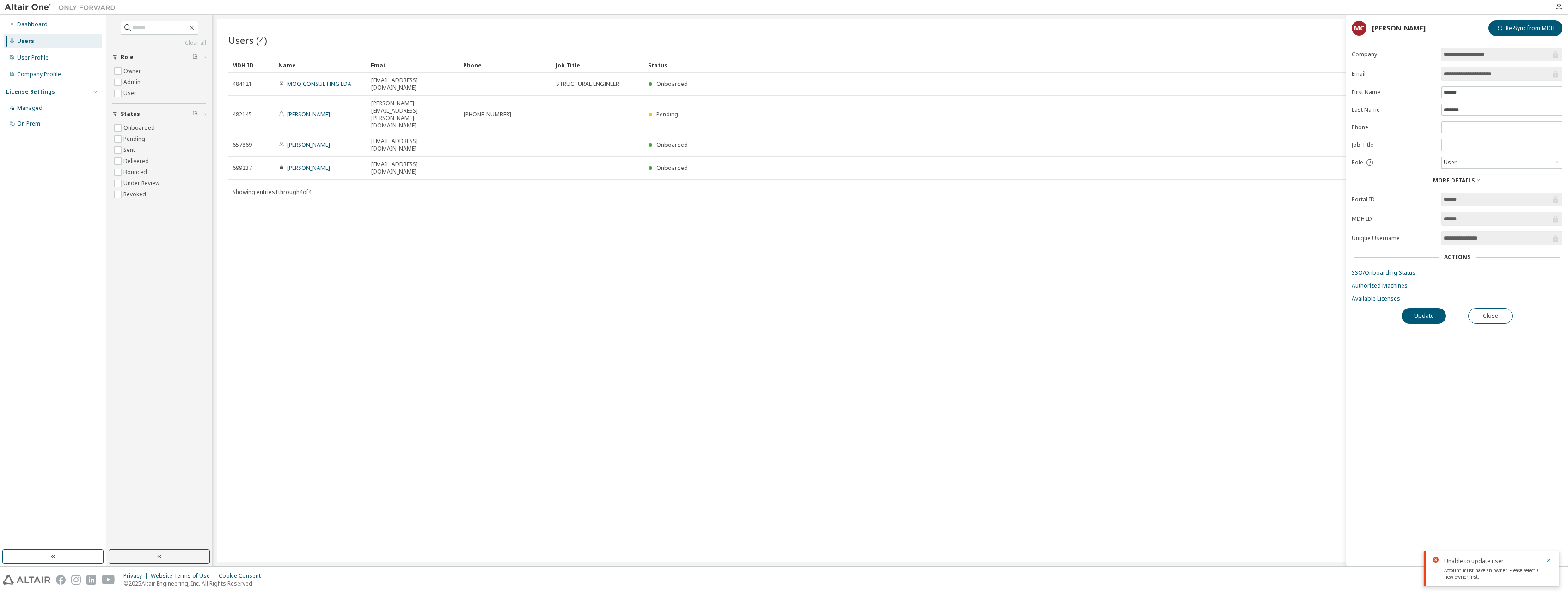
click at [771, 239] on div "Users (4) Import From CSV Export To CSV Add User Clear Load Save Save As Field …" at bounding box center [890, 291] width 1346 height 543
click at [771, 317] on button "Close" at bounding box center [1490, 316] width 44 height 16
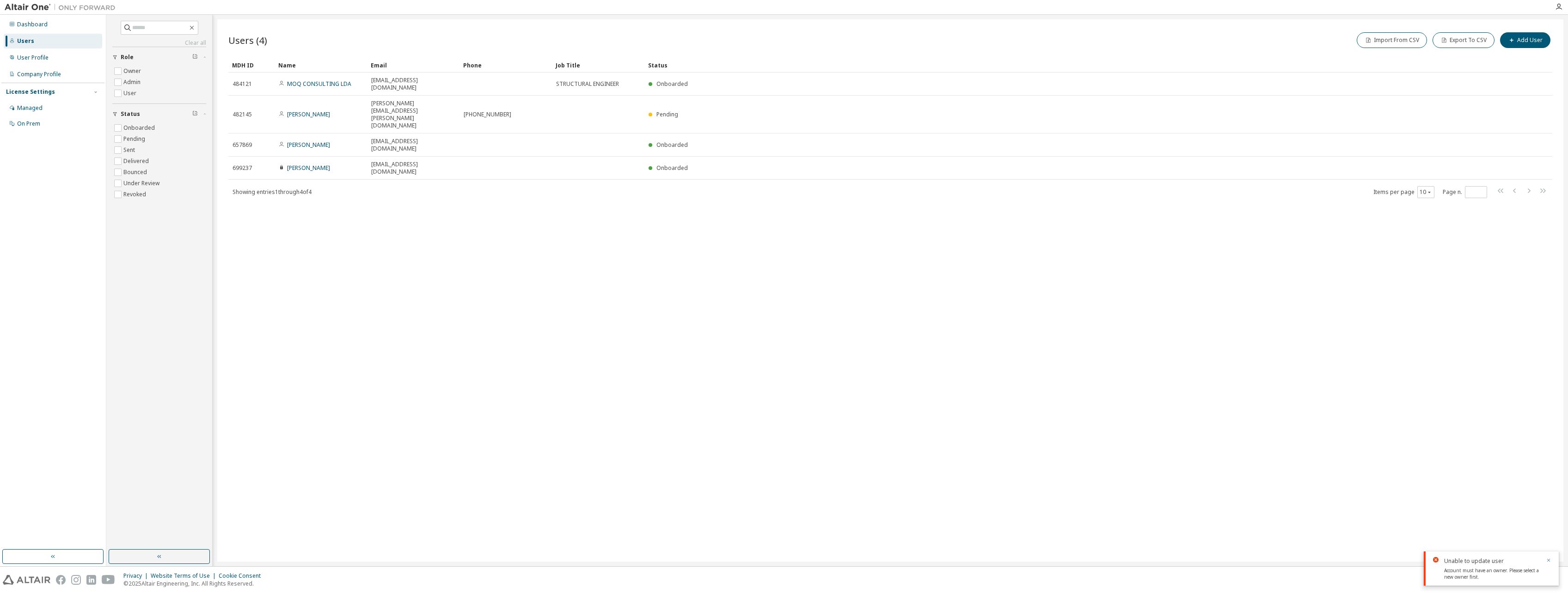
click at [771, 559] on icon "button" at bounding box center [1549, 560] width 5 height 5
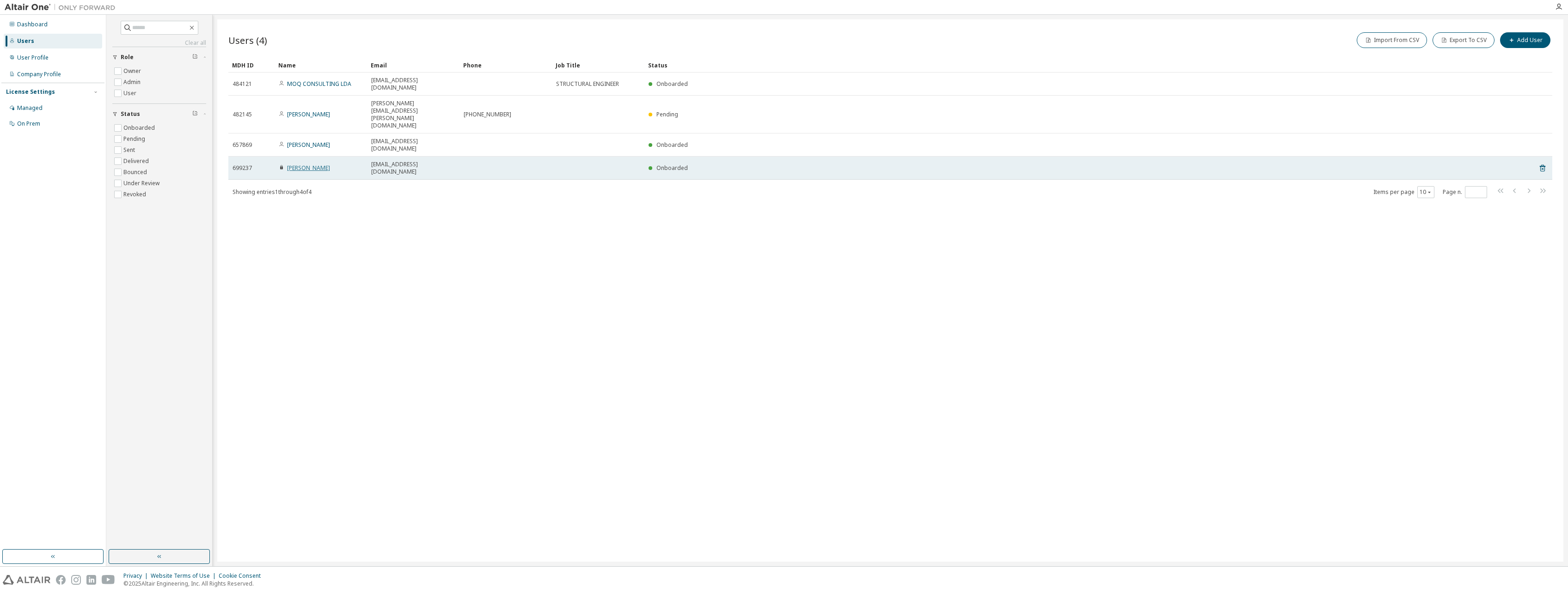
click at [310, 164] on link "Joao Primavera" at bounding box center [309, 168] width 43 height 8
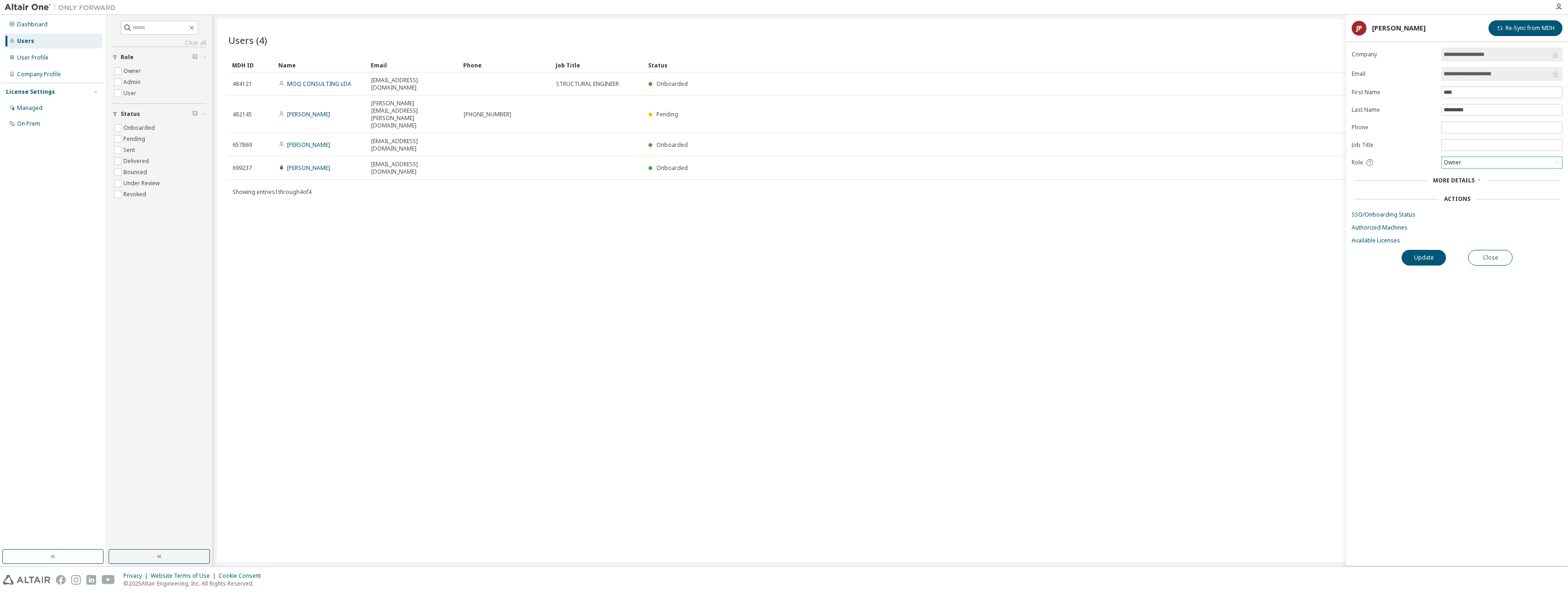
click at [771, 158] on div "Owner" at bounding box center [1502, 162] width 120 height 11
click at [771, 253] on button "Update" at bounding box center [1424, 258] width 44 height 16
click at [771, 258] on button "Close" at bounding box center [1490, 258] width 44 height 16
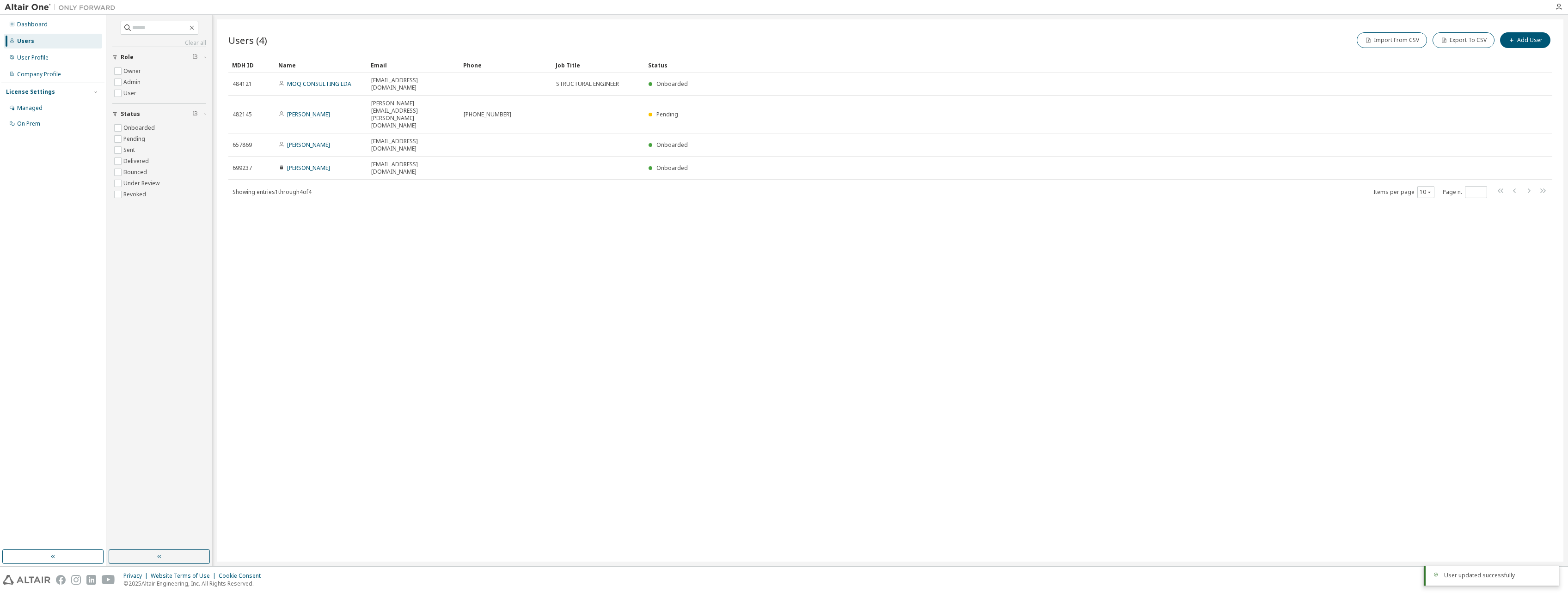
click at [771, 257] on div "Users (4) Import From CSV Export To CSV Add User Clear Load Save Save As Field …" at bounding box center [890, 291] width 1346 height 543
click at [771, 39] on button "Add User" at bounding box center [1525, 40] width 51 height 16
click at [771, 60] on input "email" at bounding box center [1502, 60] width 116 height 7
type input "**********"
click at [771, 80] on input "text" at bounding box center [1502, 78] width 116 height 7
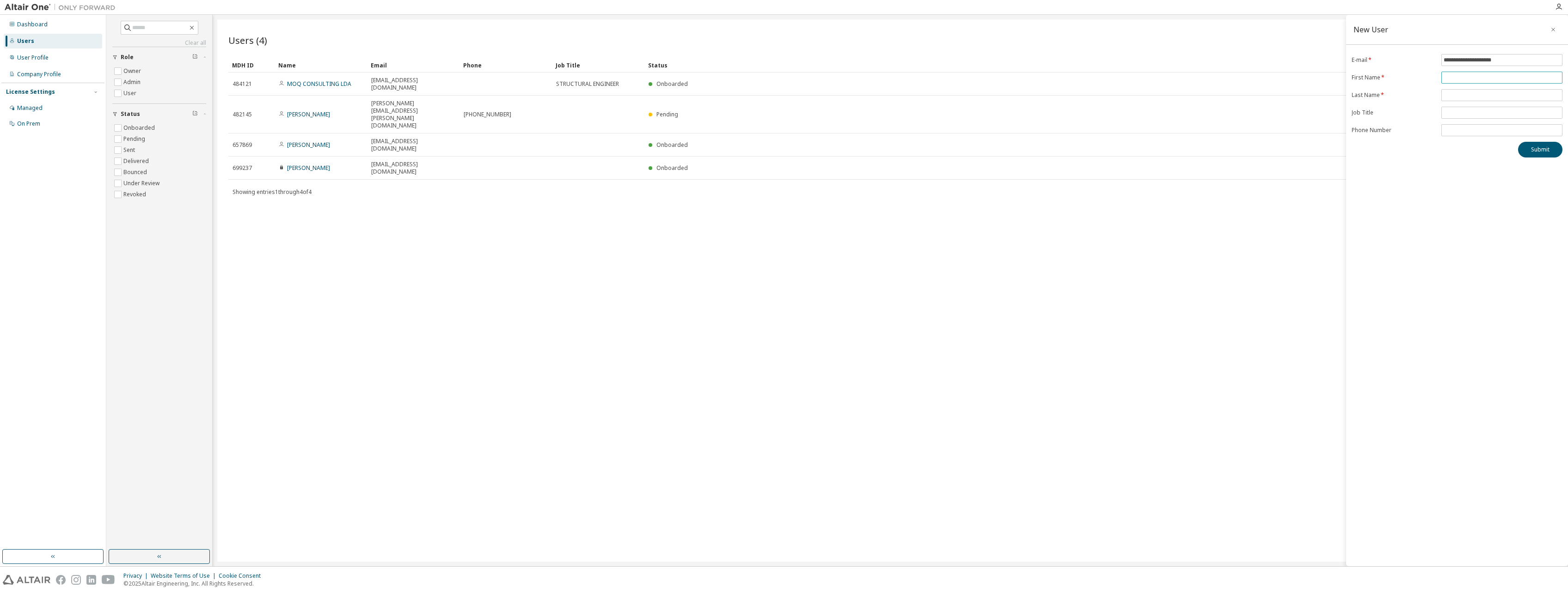
type input "****"
click at [771, 95] on input "text" at bounding box center [1502, 95] width 116 height 7
type input "*********"
click at [771, 106] on span at bounding box center [1502, 113] width 121 height 12
click at [771, 111] on input "text" at bounding box center [1502, 113] width 116 height 7
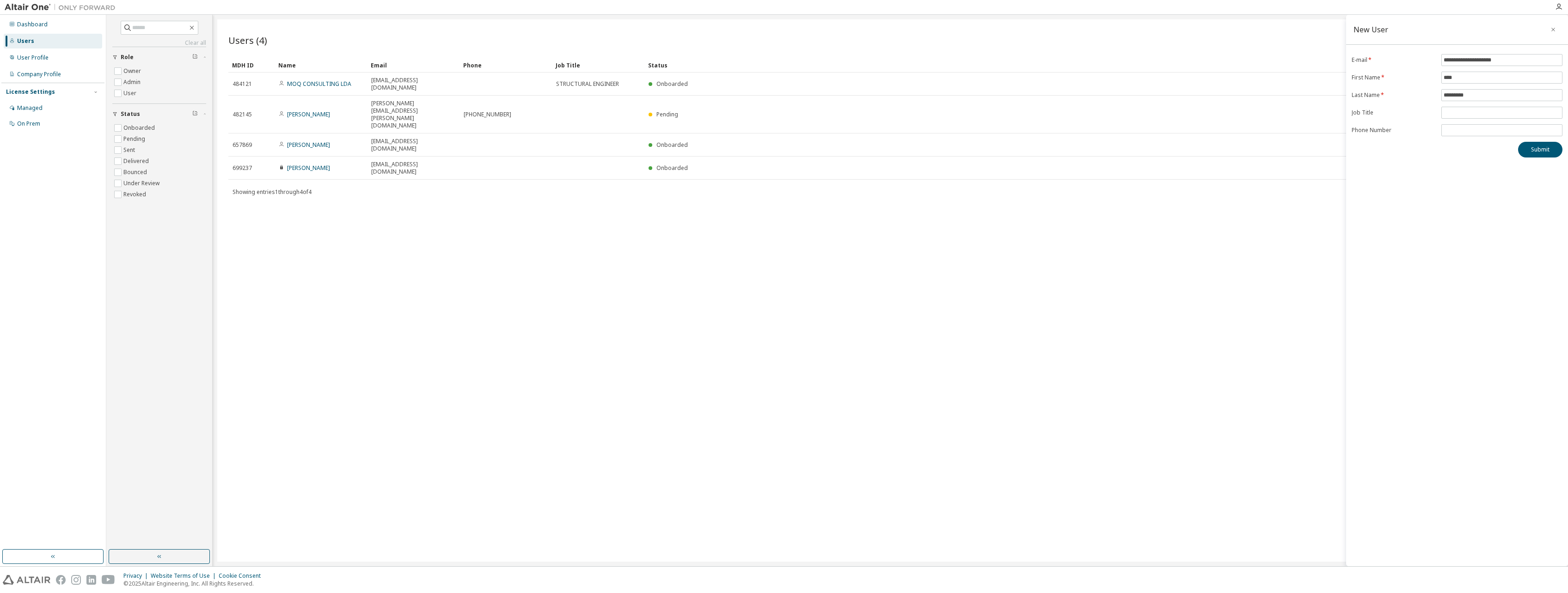
click at [771, 235] on div "**********" at bounding box center [1457, 290] width 222 height 552
click at [771, 154] on button "Submit" at bounding box center [1540, 150] width 44 height 16
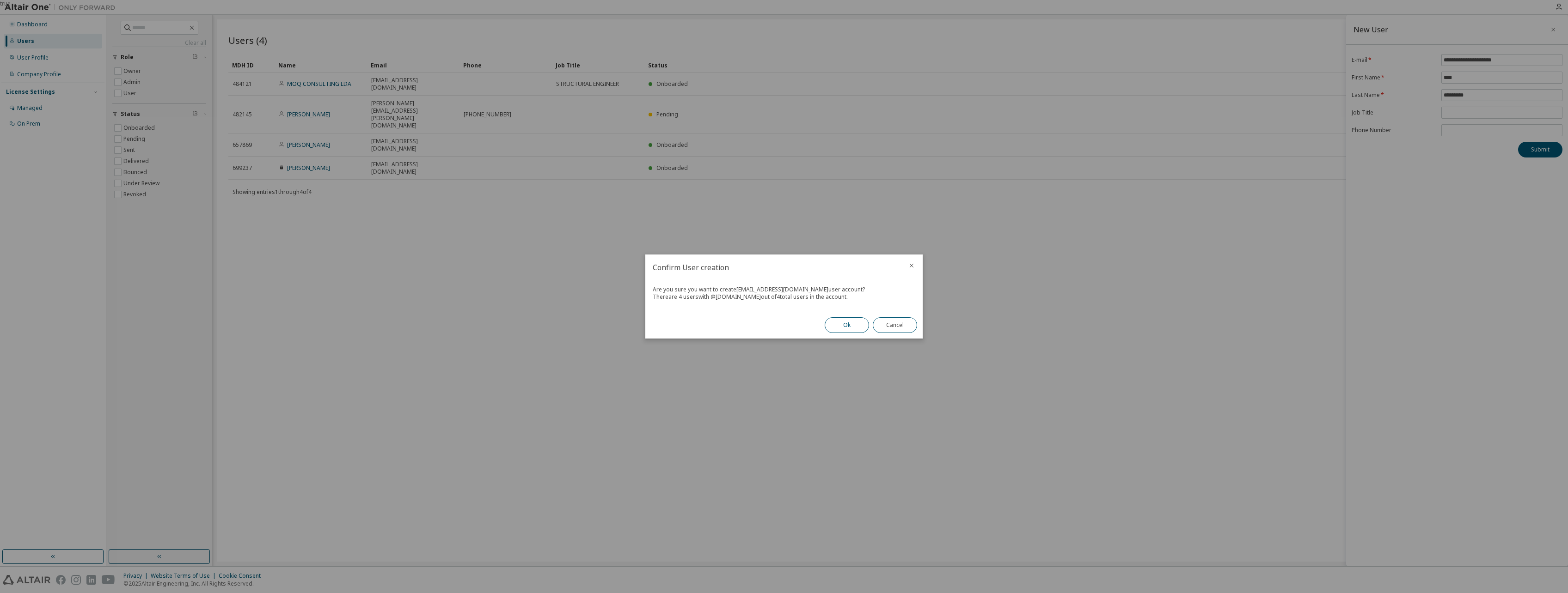
click at [771, 321] on button "Ok" at bounding box center [847, 325] width 44 height 16
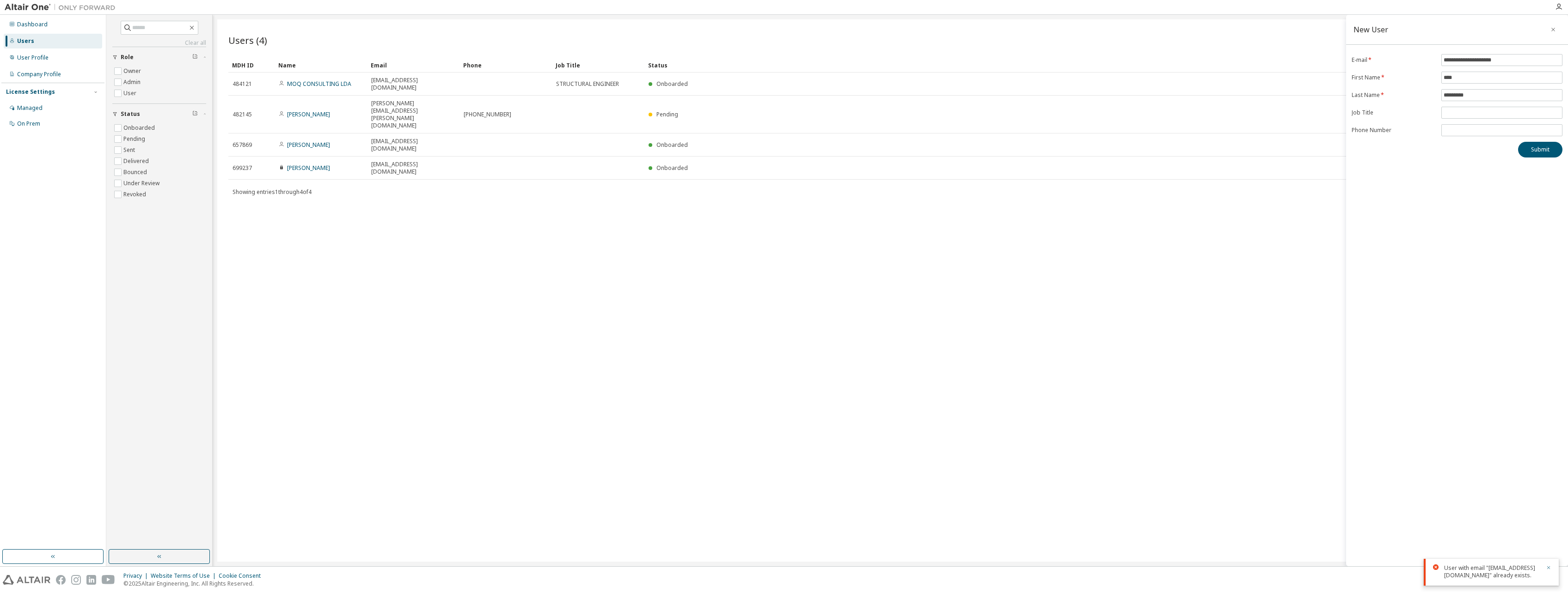
click at [771, 565] on icon "button" at bounding box center [1549, 567] width 5 height 5
click at [771, 32] on icon "button" at bounding box center [1553, 30] width 7 height 7
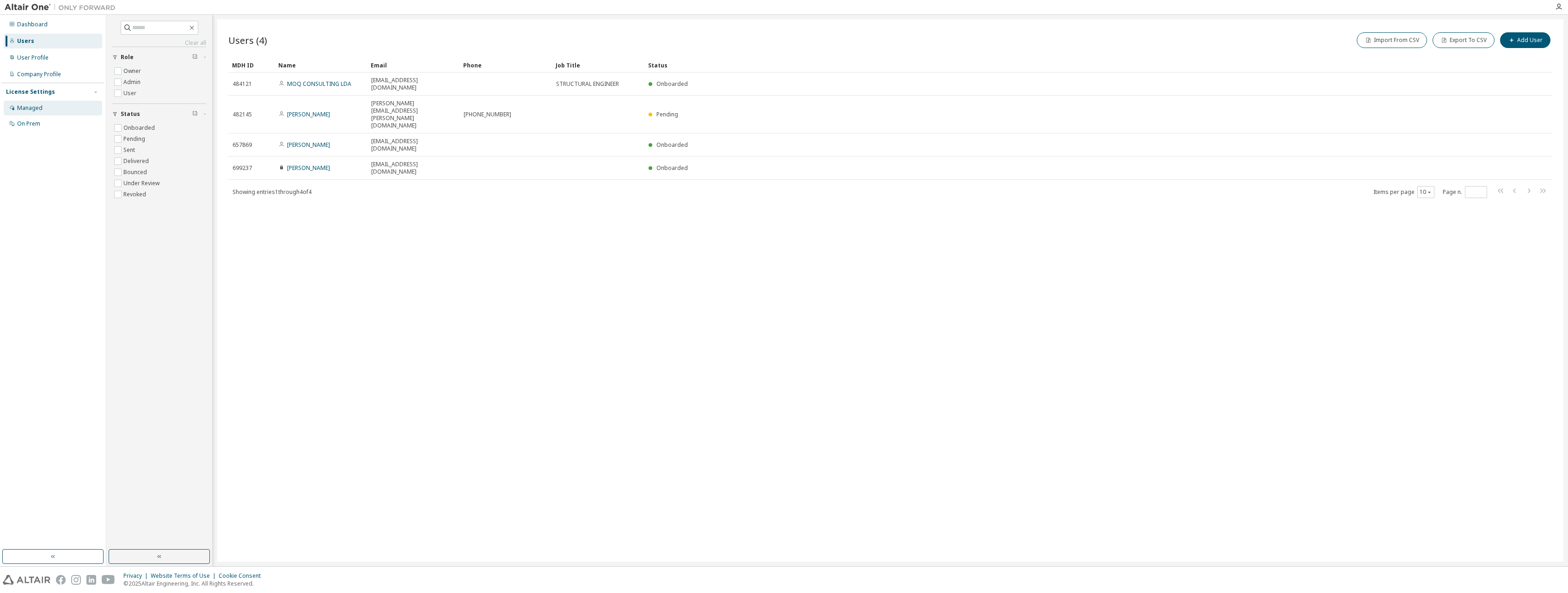
click at [37, 106] on div "Managed" at bounding box center [30, 108] width 26 height 7
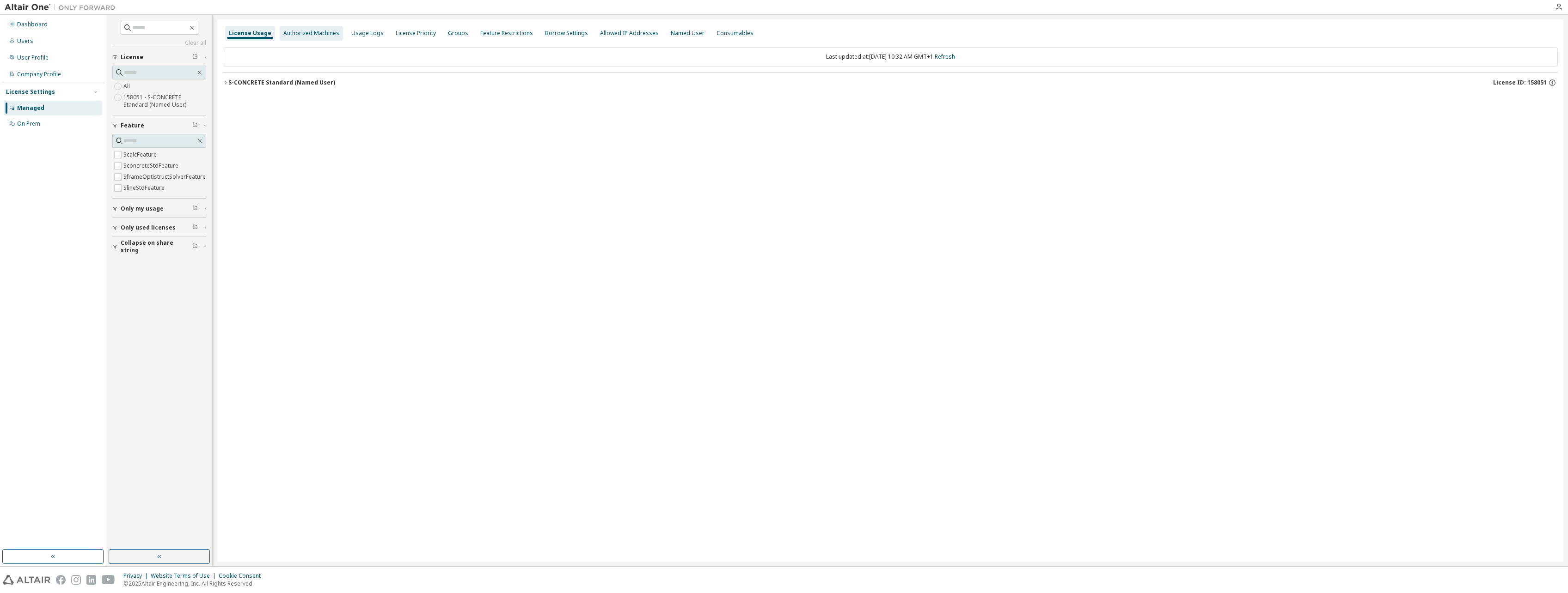
click at [312, 35] on div "Authorized Machines" at bounding box center [312, 33] width 56 height 7
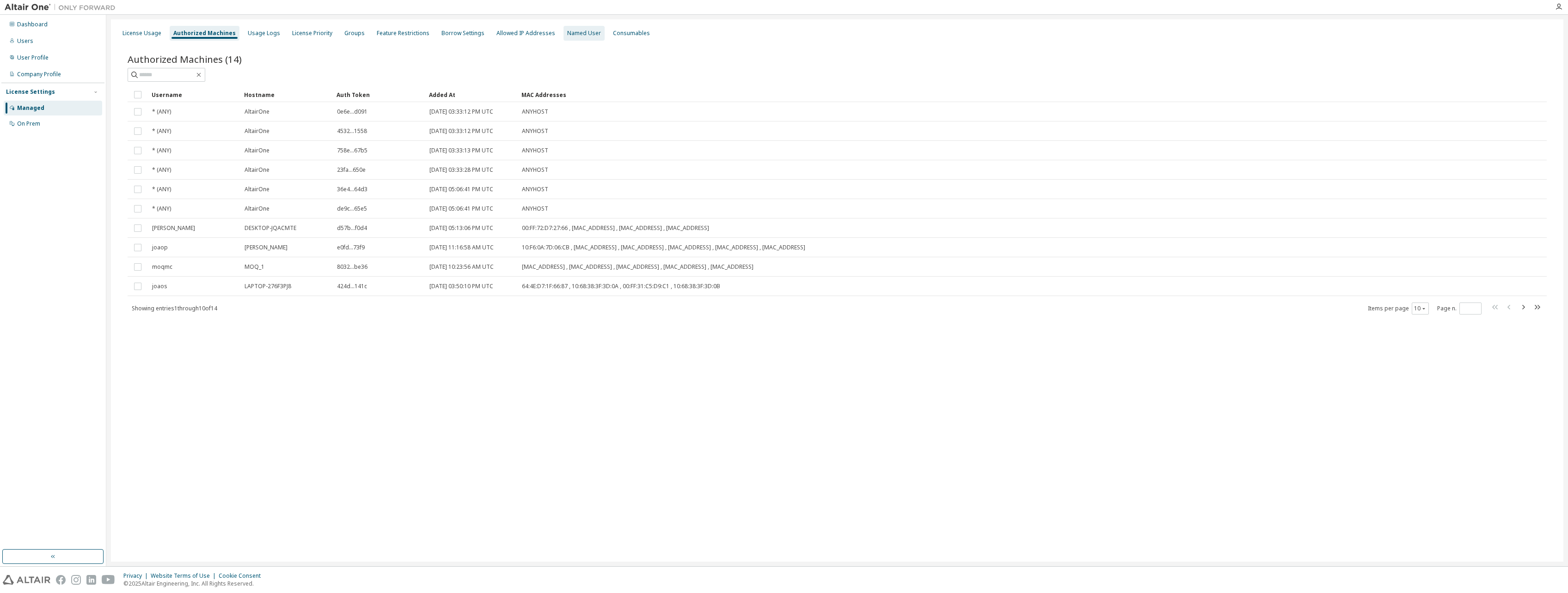
click at [576, 30] on div "Named User" at bounding box center [584, 33] width 33 height 7
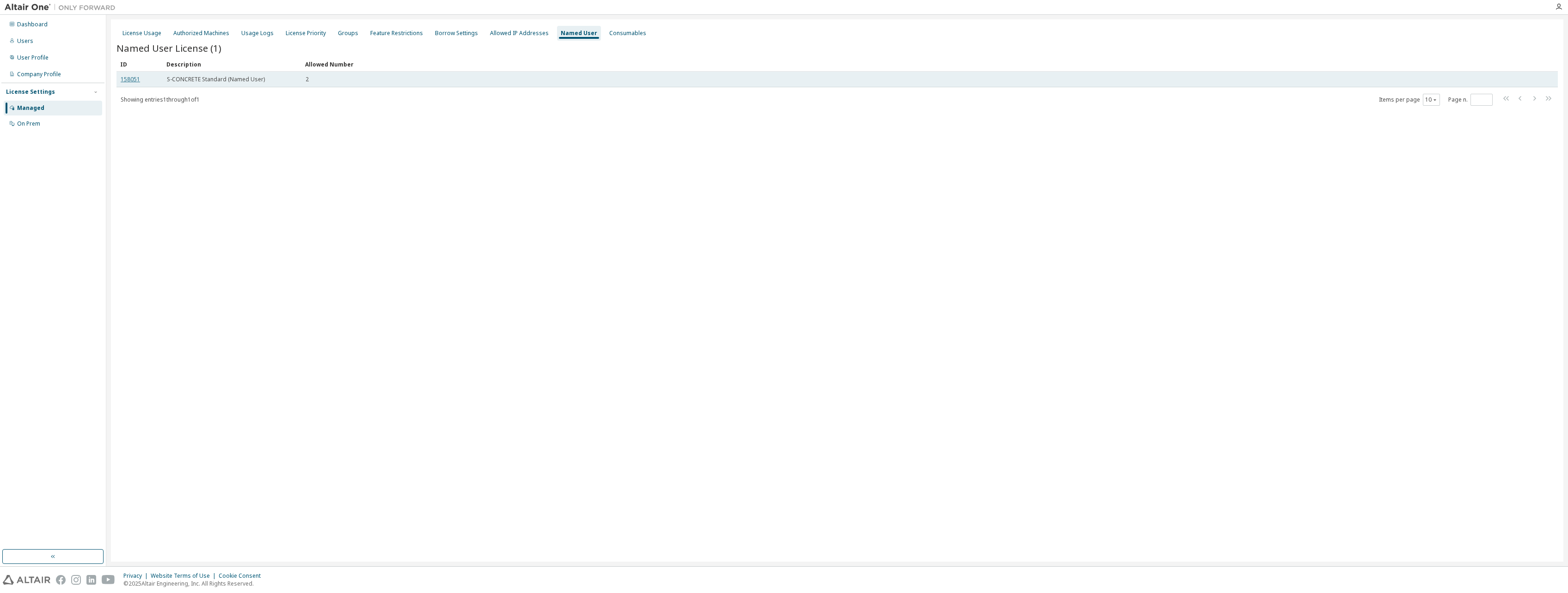
click at [131, 80] on link "158051" at bounding box center [130, 79] width 19 height 8
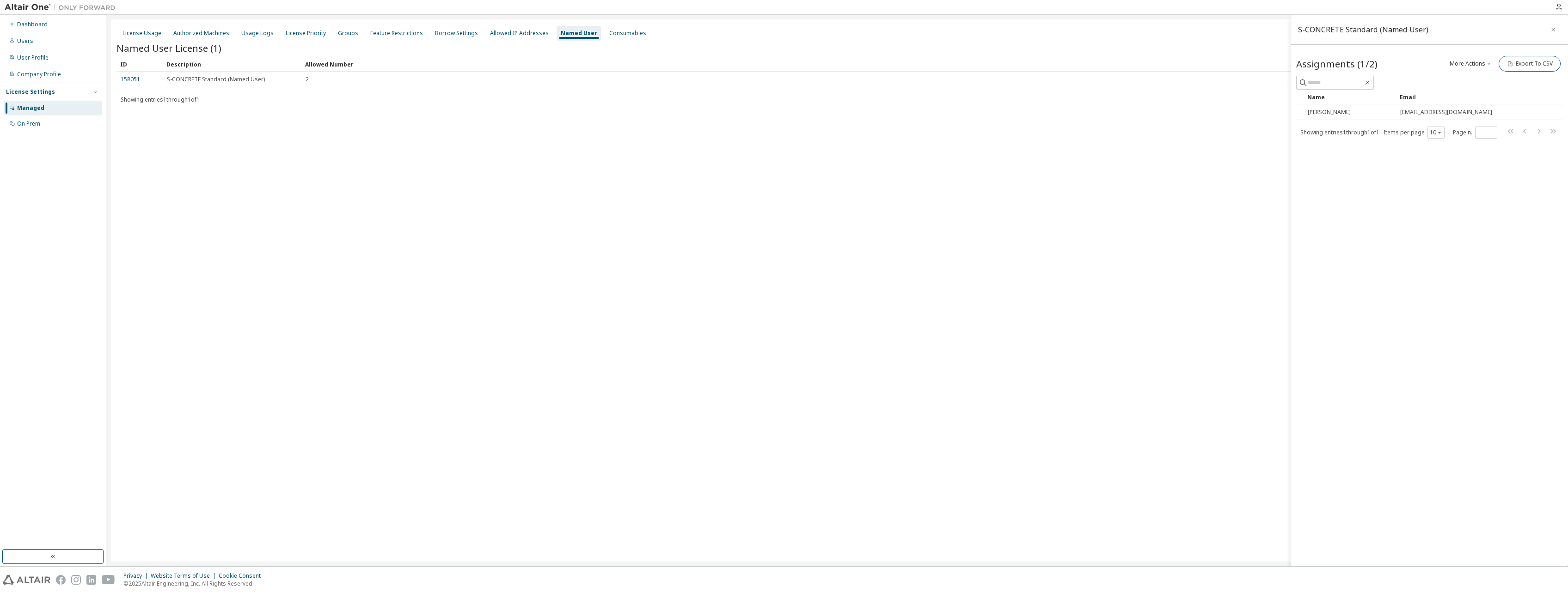
click at [771, 58] on button "More Actions" at bounding box center [1471, 64] width 44 height 16
click at [771, 77] on div "Add" at bounding box center [1482, 80] width 58 height 13
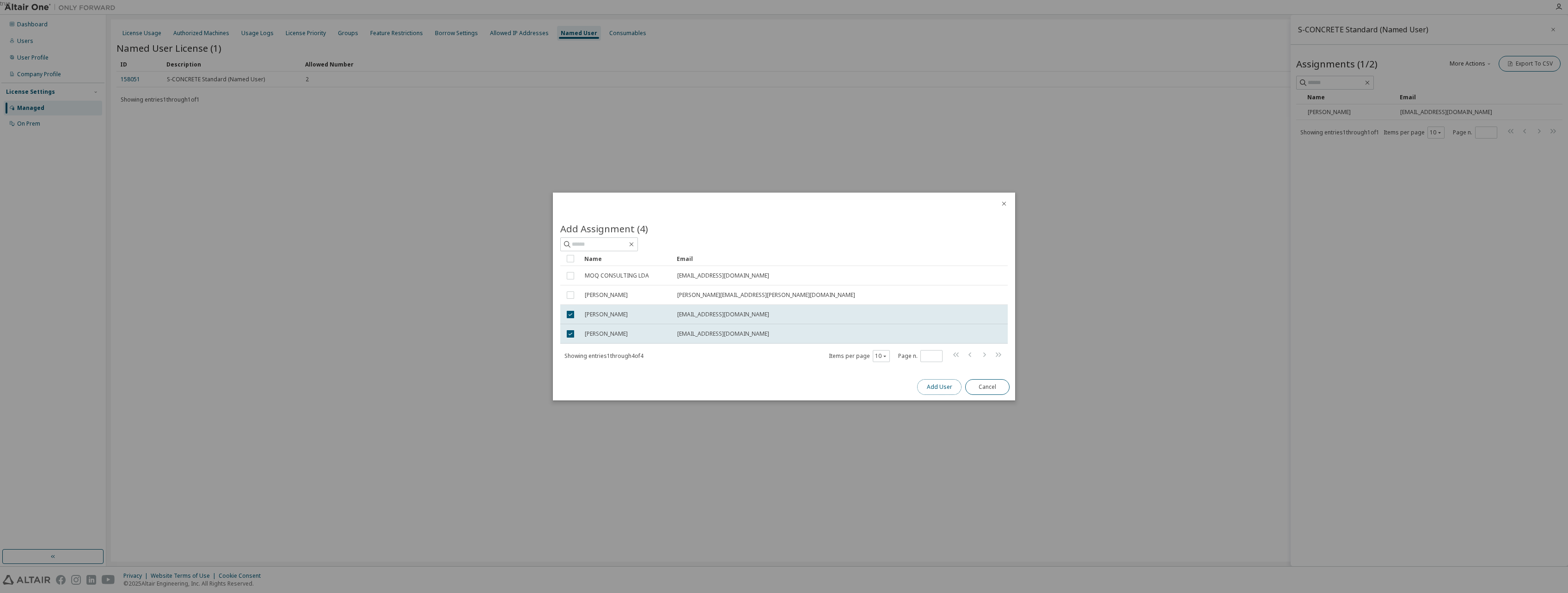
click at [771, 387] on button "Add User" at bounding box center [939, 387] width 44 height 16
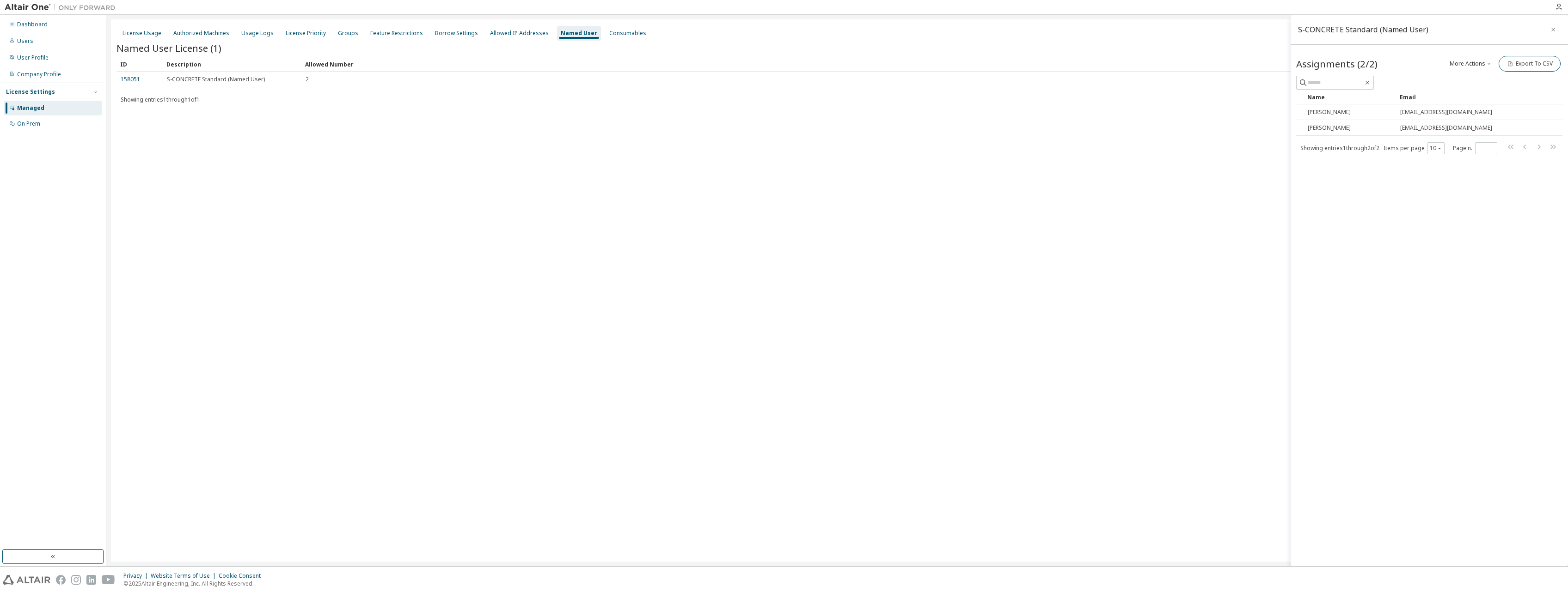
click at [771, 210] on div "License Usage Authorized Machines Usage Logs License Priority Groups Feature Re…" at bounding box center [837, 291] width 1452 height 543
click at [771, 29] on icon "button" at bounding box center [1553, 30] width 7 height 7
click at [619, 236] on div "License Usage Authorized Machines Usage Logs License Priority Groups Feature Re…" at bounding box center [837, 291] width 1452 height 543
click at [771, 6] on icon "button" at bounding box center [1559, 7] width 7 height 7
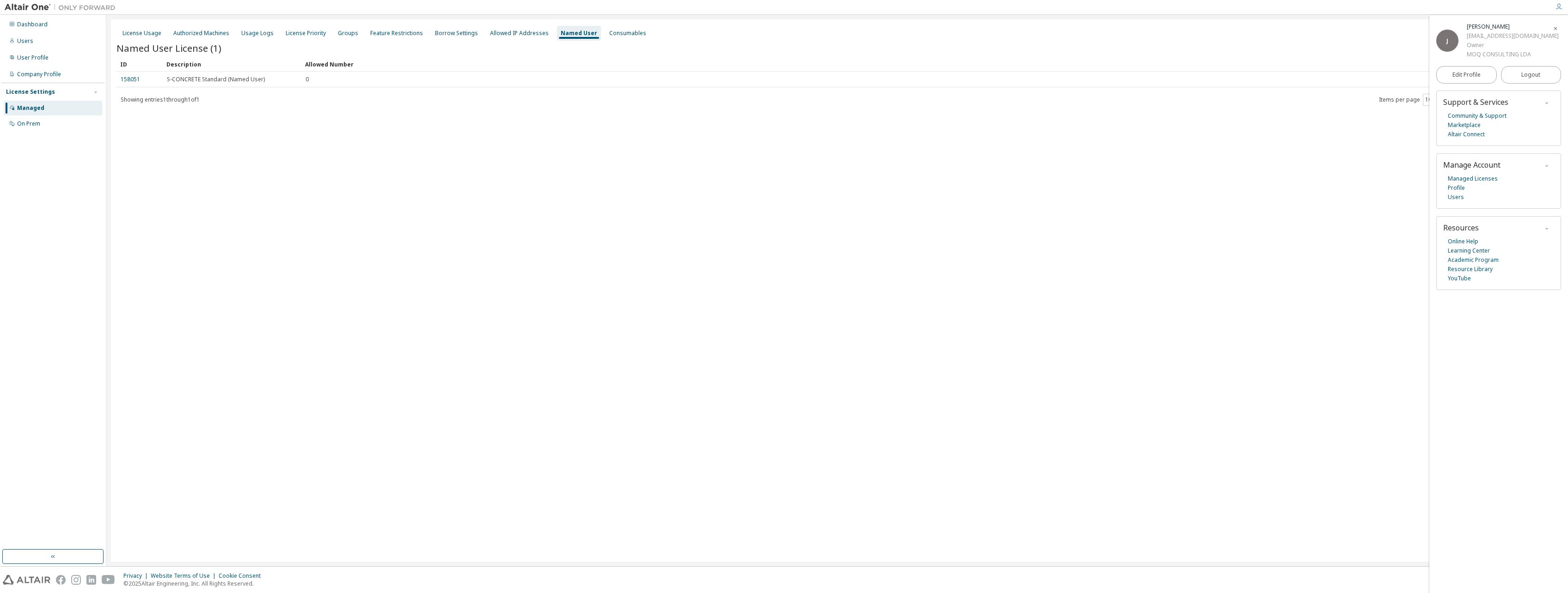
click at [771, 274] on div "License Usage Authorized Machines Usage Logs License Priority Groups Feature Re…" at bounding box center [837, 291] width 1452 height 543
